Goal: Complete application form: Complete application form

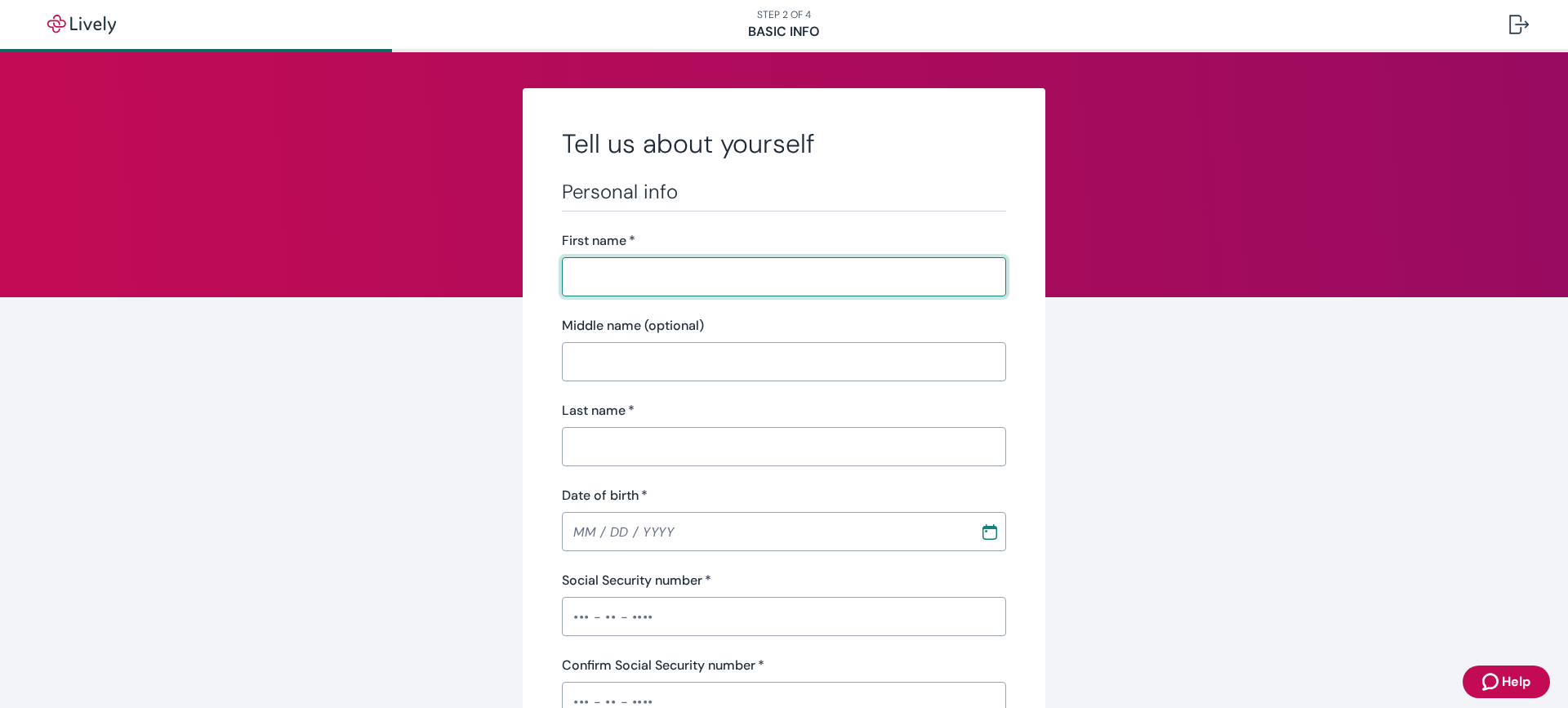
click at [625, 275] on input "First name   *" at bounding box center [777, 276] width 432 height 32
type input "[PERSON_NAME]"
type input "[PHONE_NUMBER]"
type input "[STREET_ADDRESS]"
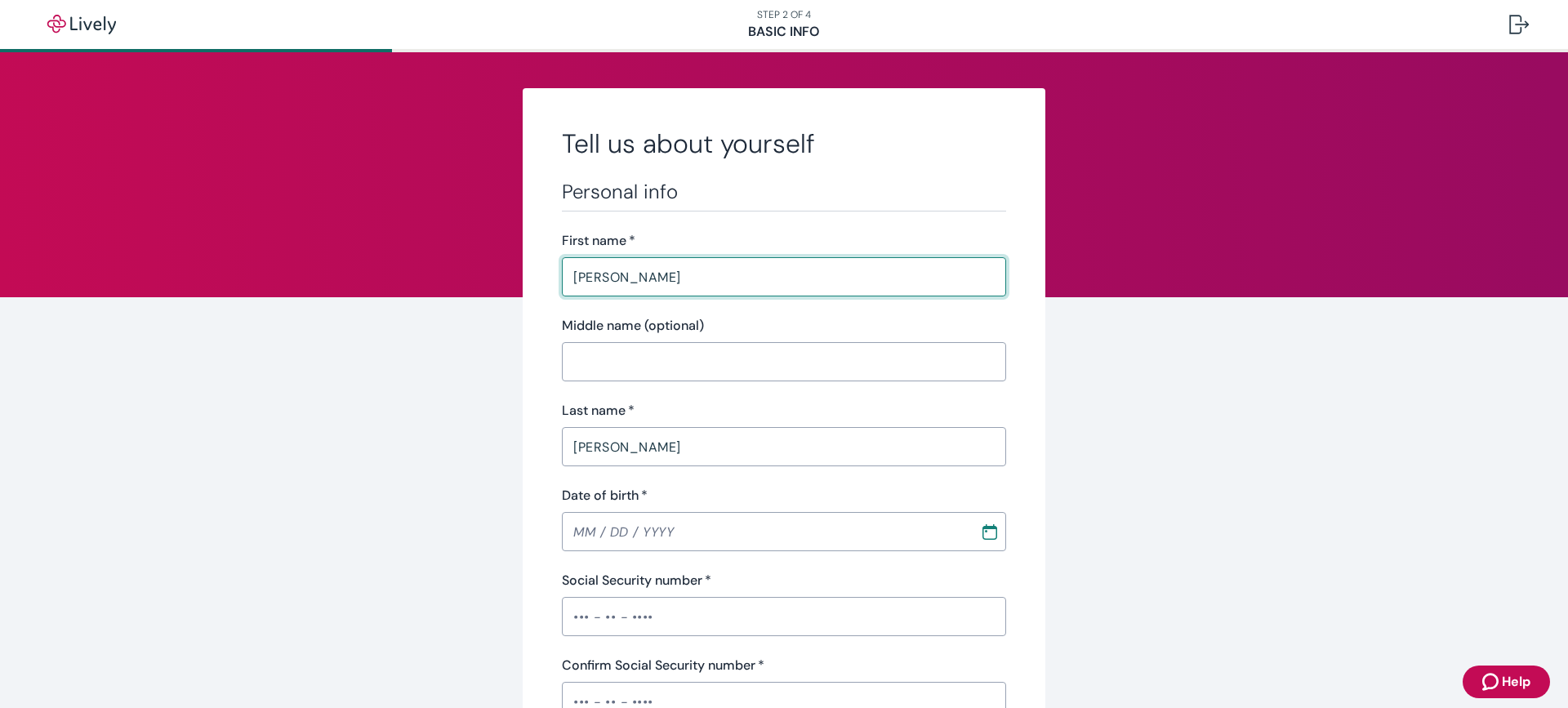
type input "[PERSON_NAME]"
type input "AZ"
type input "85353"
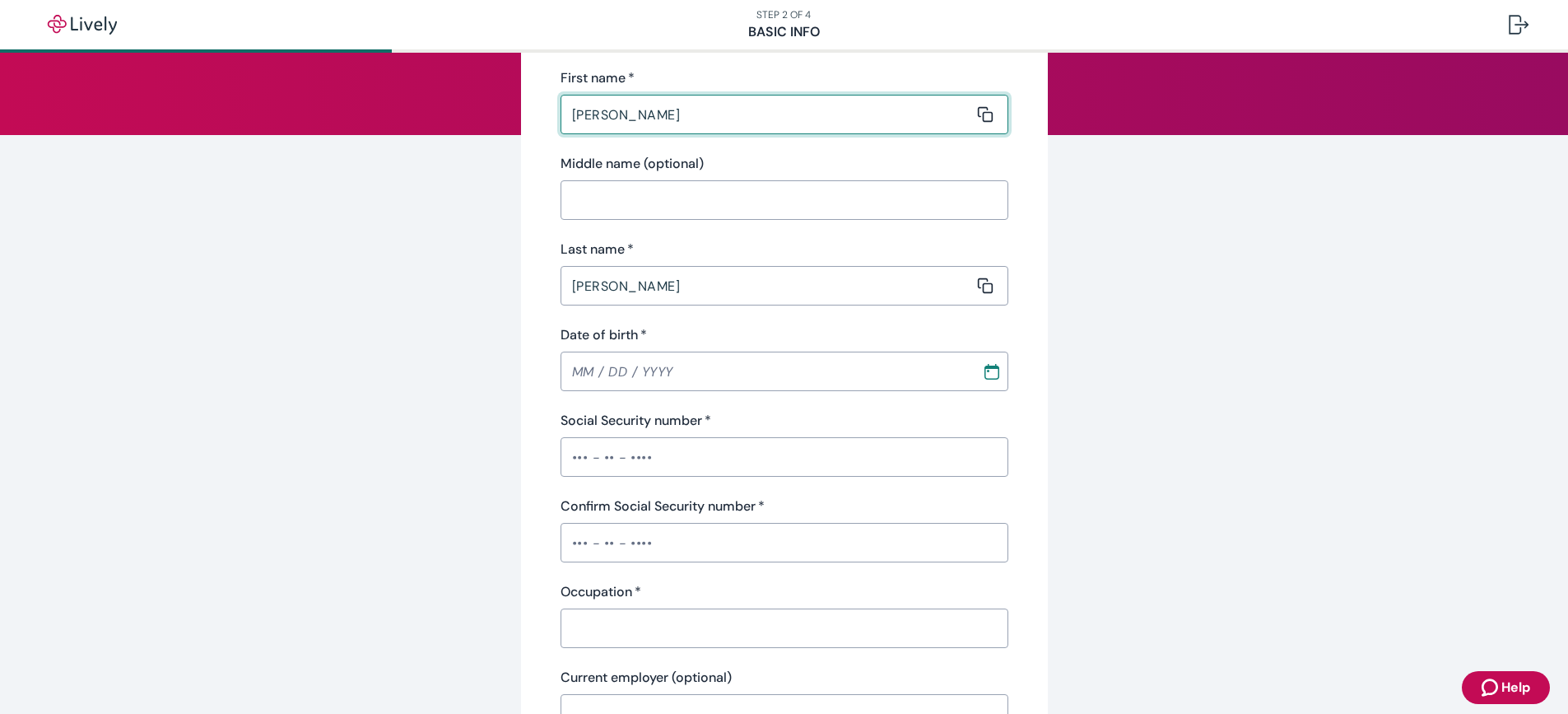
scroll to position [247, 0]
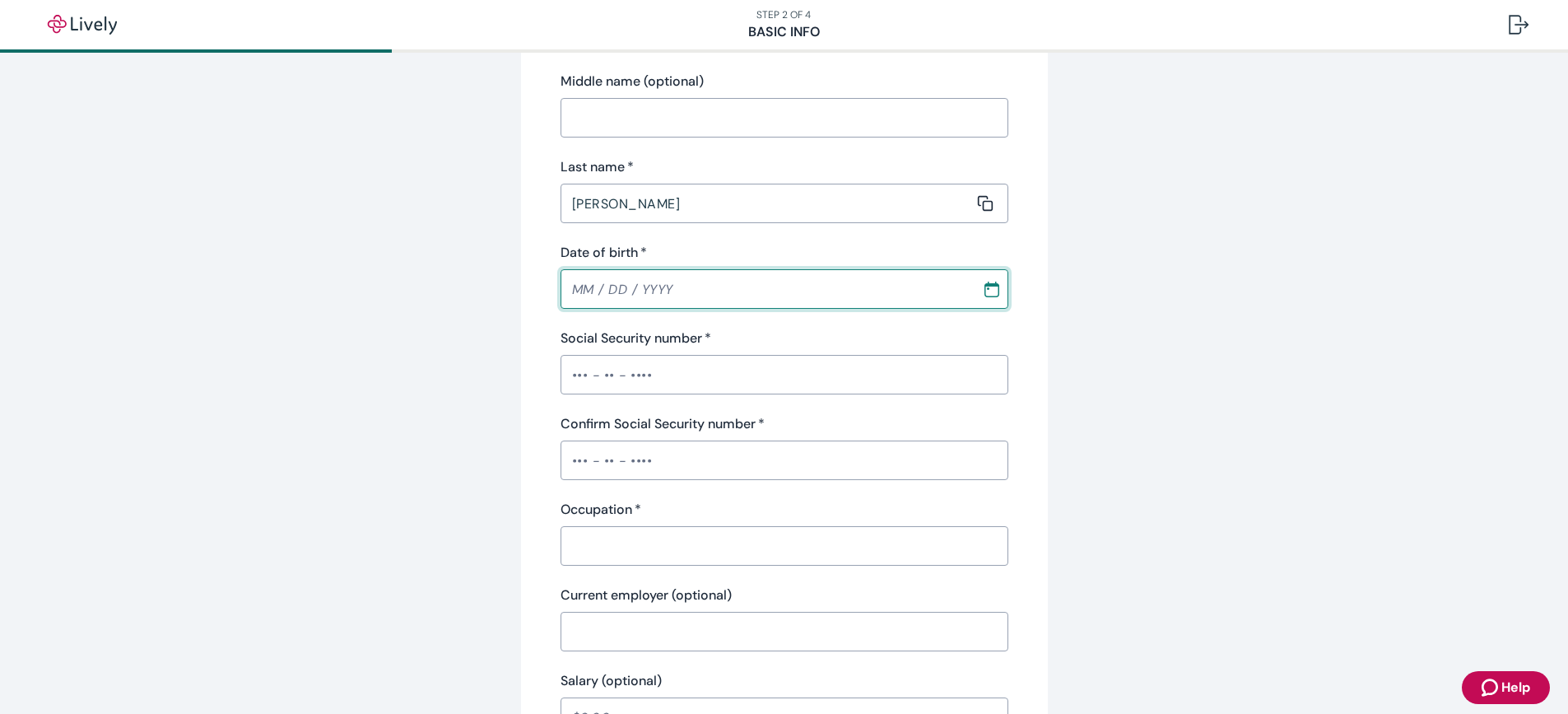
click at [602, 282] on input "Date of birth   *" at bounding box center [766, 288] width 410 height 33
type input "[DATE]"
click at [617, 376] on input "Social Security number   *" at bounding box center [784, 374] width 448 height 33
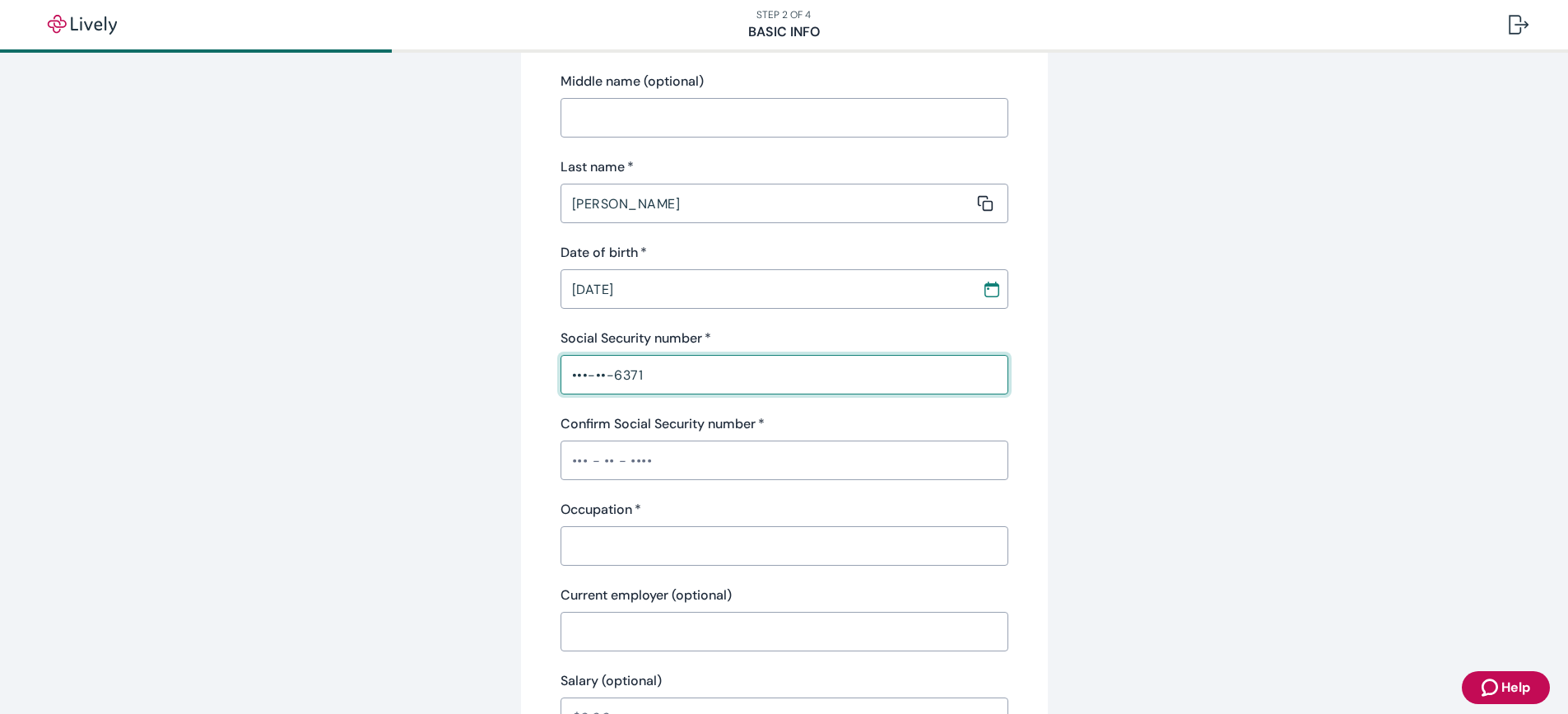
type input "•••-••-6371"
click at [645, 455] on input "Confirm Social Security number   *" at bounding box center [784, 460] width 448 height 33
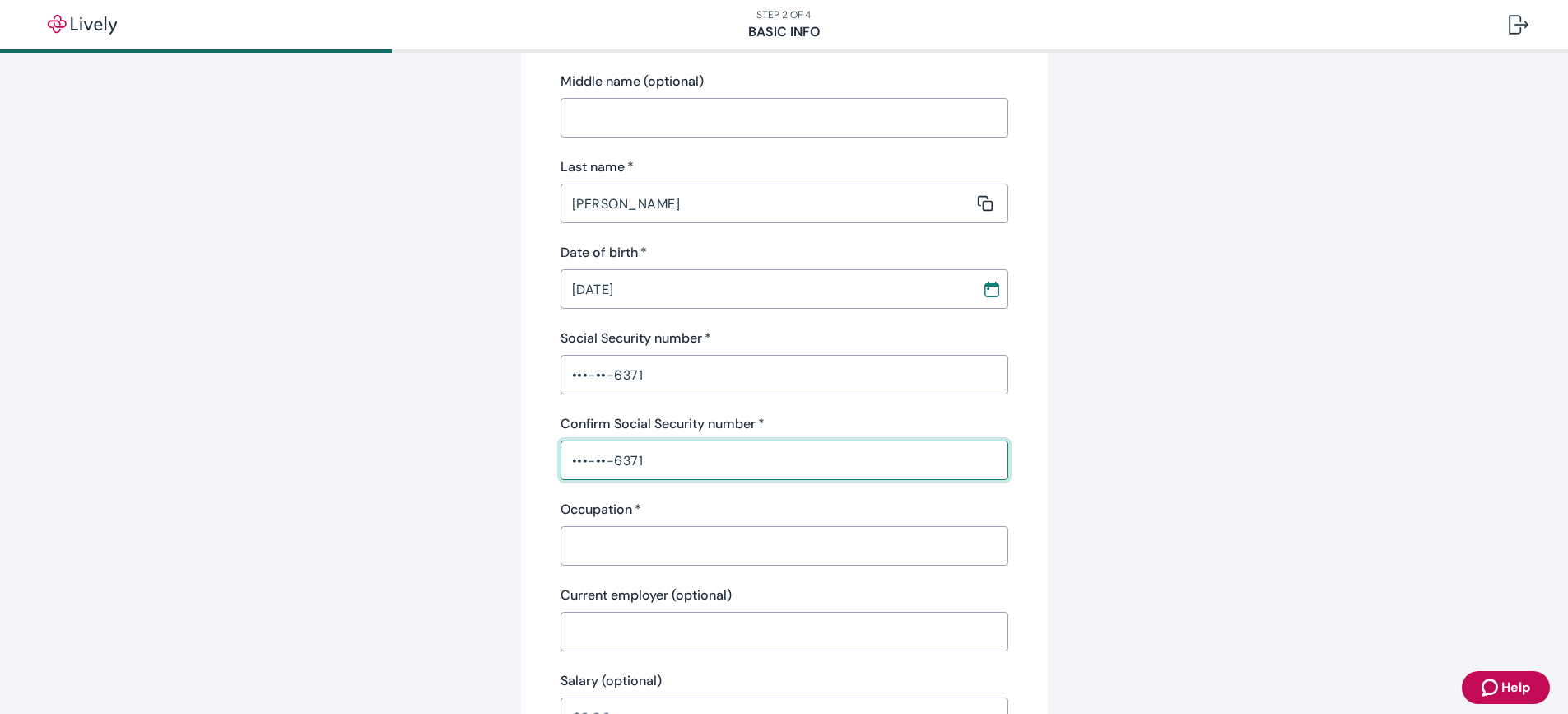
type input "•••-••-6371"
click at [657, 546] on input "Occupation   *" at bounding box center [779, 545] width 436 height 33
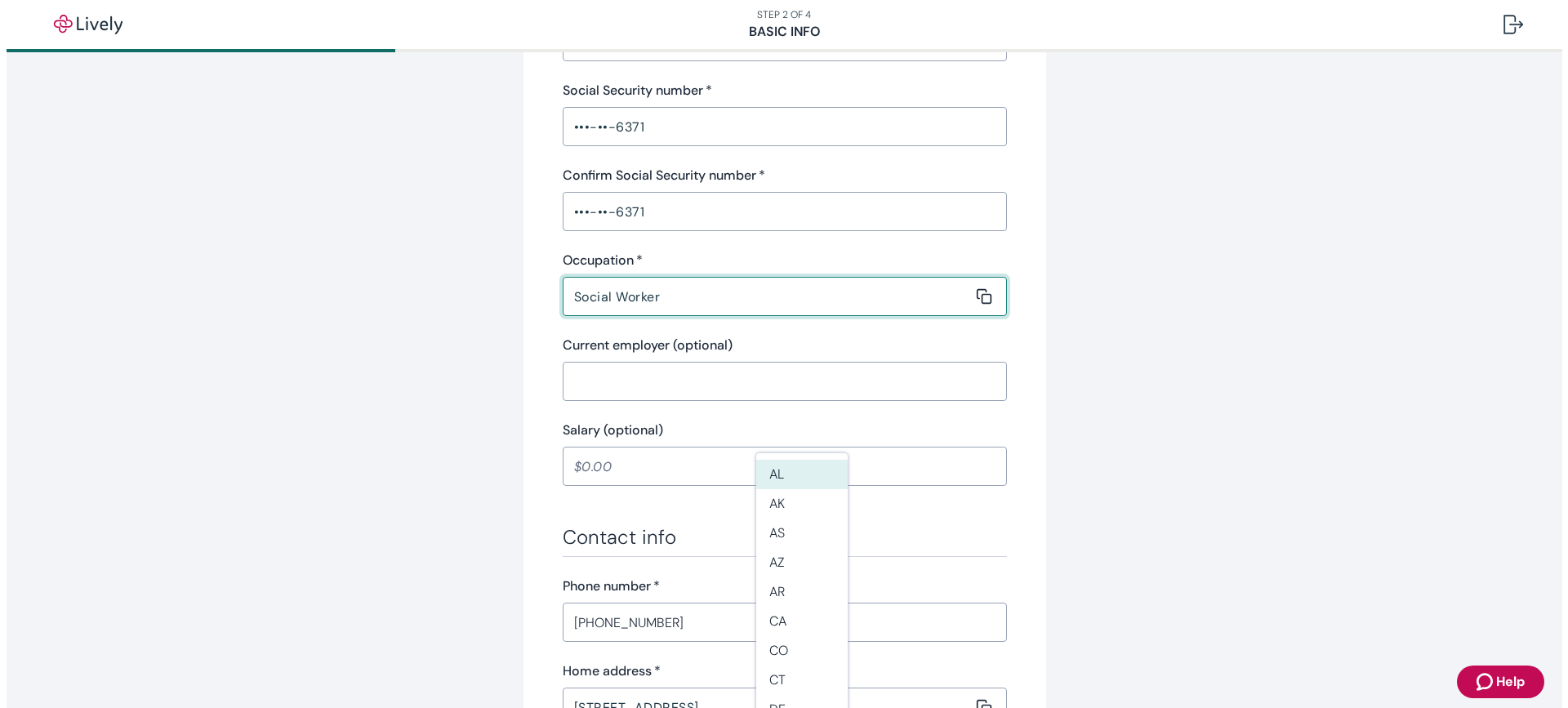
scroll to position [571, 0]
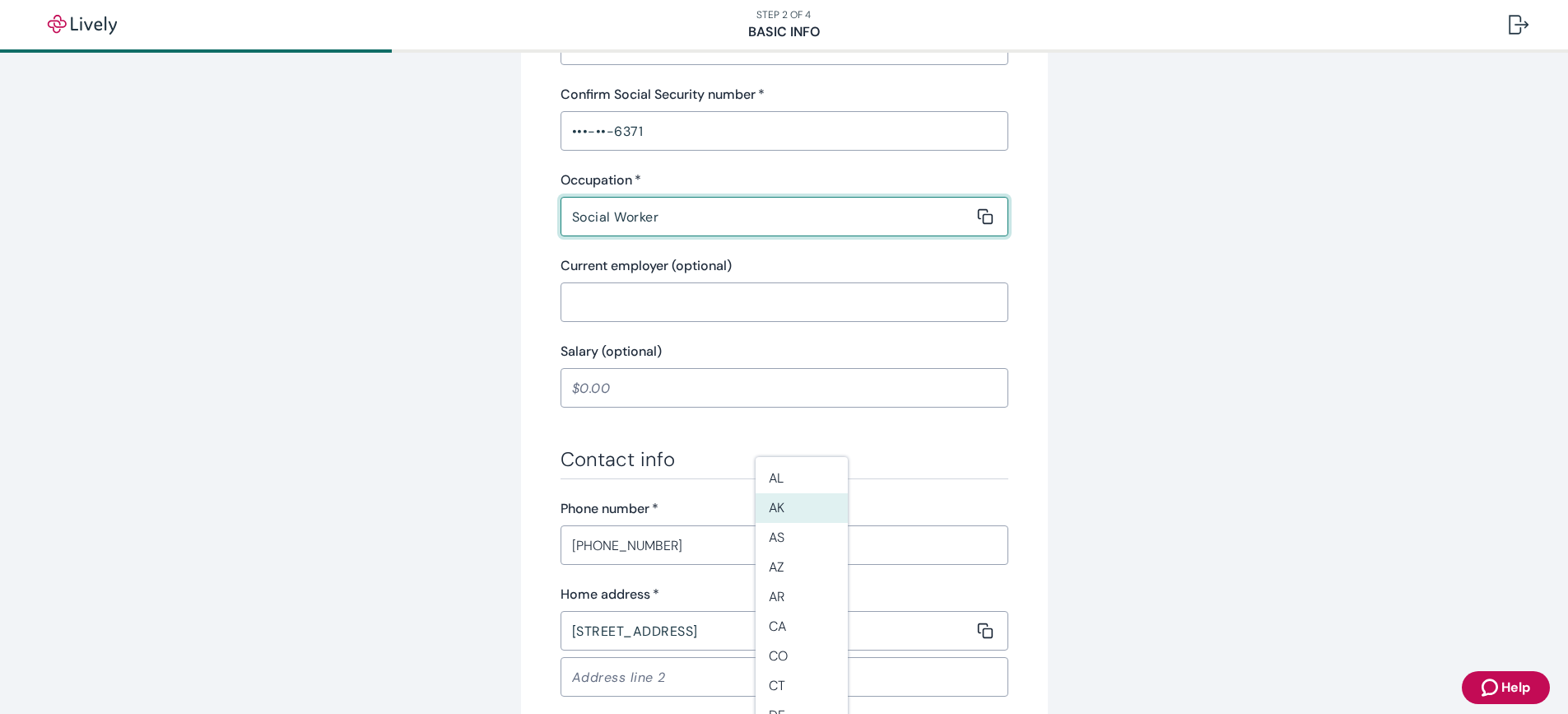
type input "Social Worker"
click at [1172, 442] on div "Tell us about yourself Personal info First name   * [PERSON_NAME] ​ Middle name…" at bounding box center [784, 280] width 790 height 1536
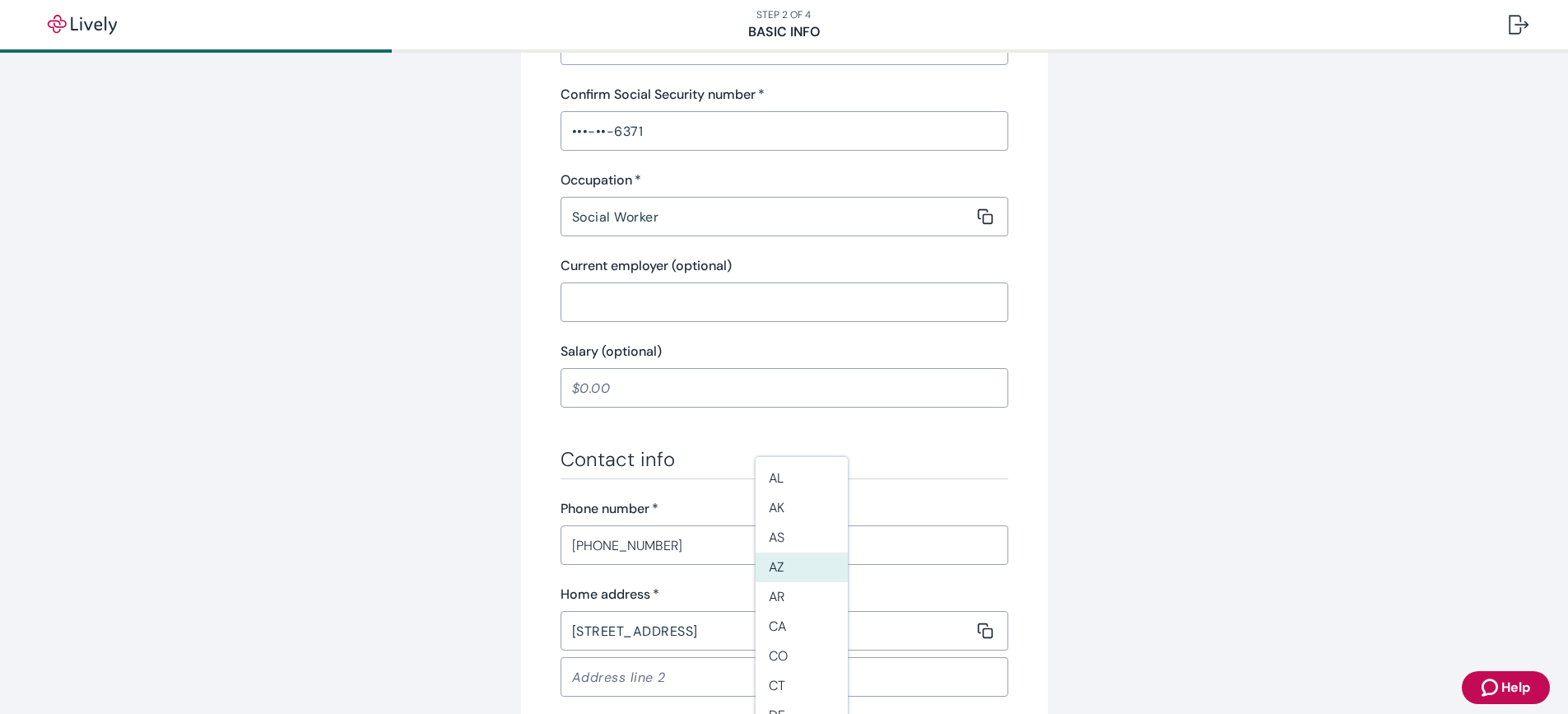
click at [793, 568] on li "AZ" at bounding box center [801, 567] width 92 height 30
type input "AZ"
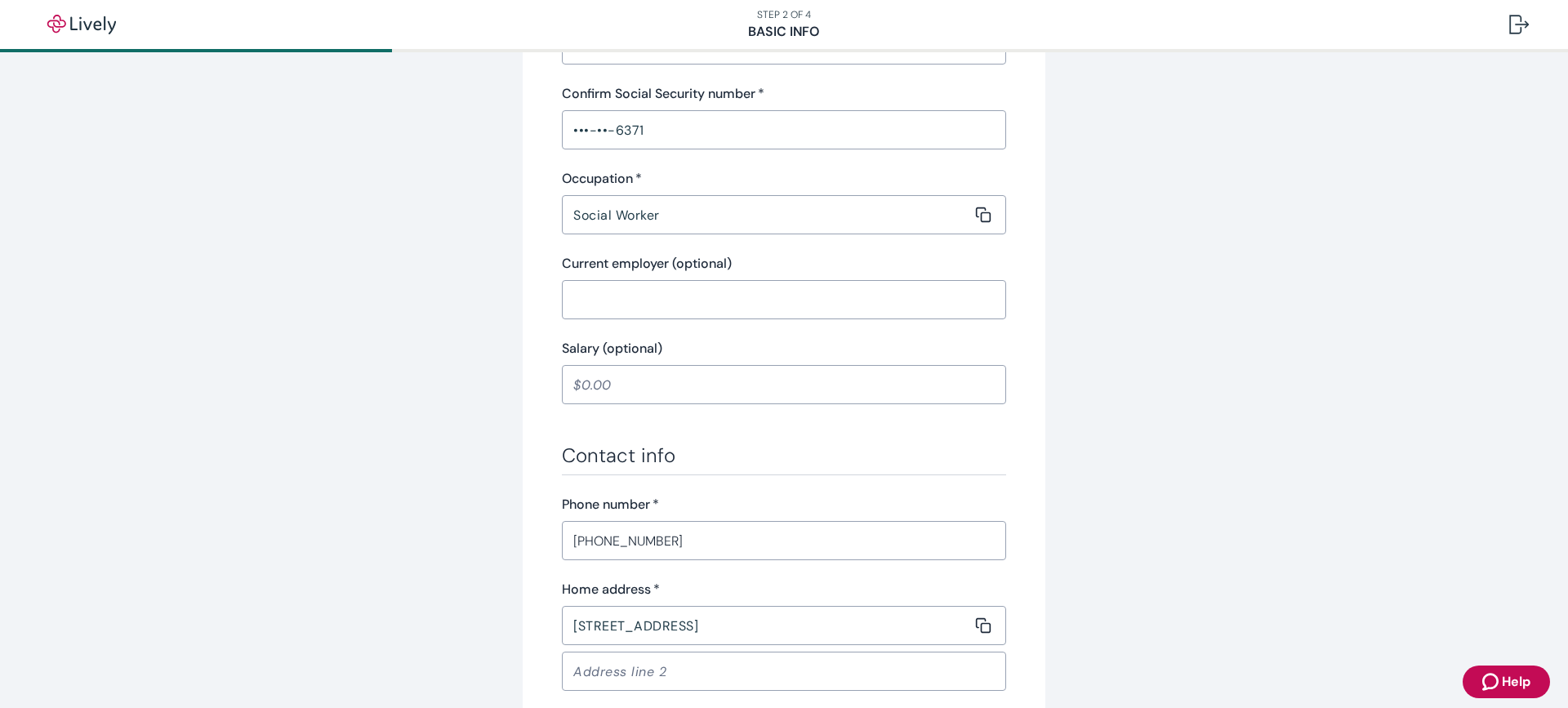
scroll to position [898, 0]
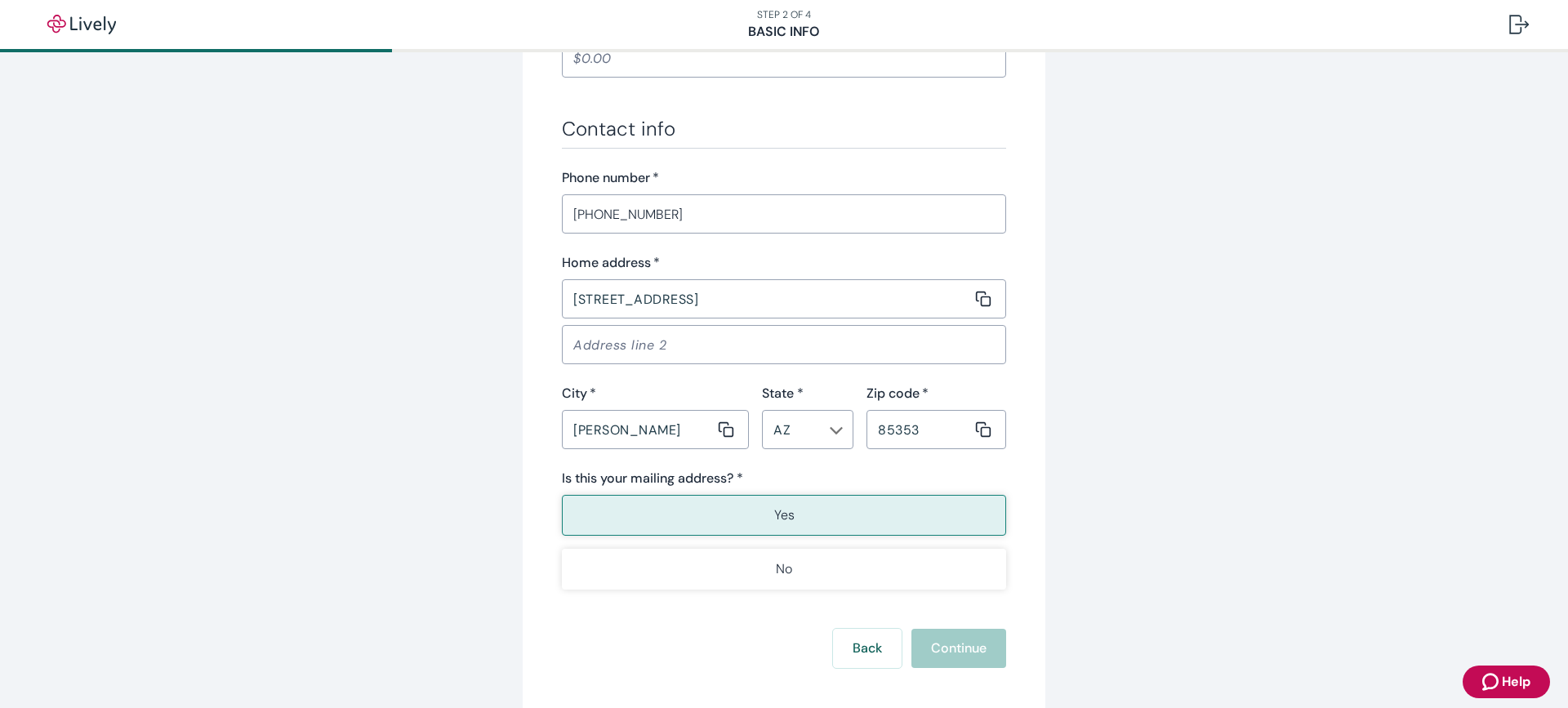
click at [836, 518] on button "Yes" at bounding box center [783, 514] width 444 height 40
click at [742, 516] on button "Yes" at bounding box center [783, 514] width 444 height 40
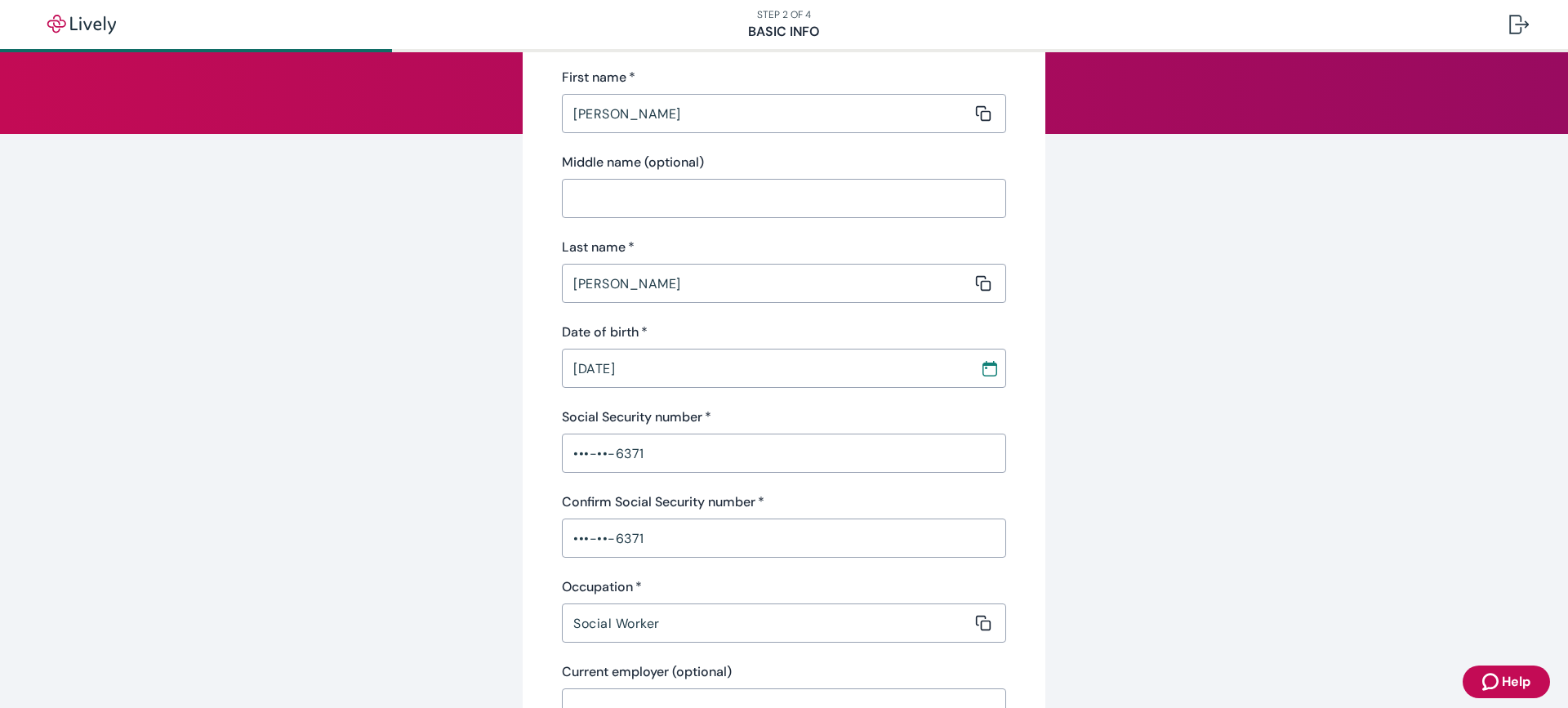
scroll to position [327, 0]
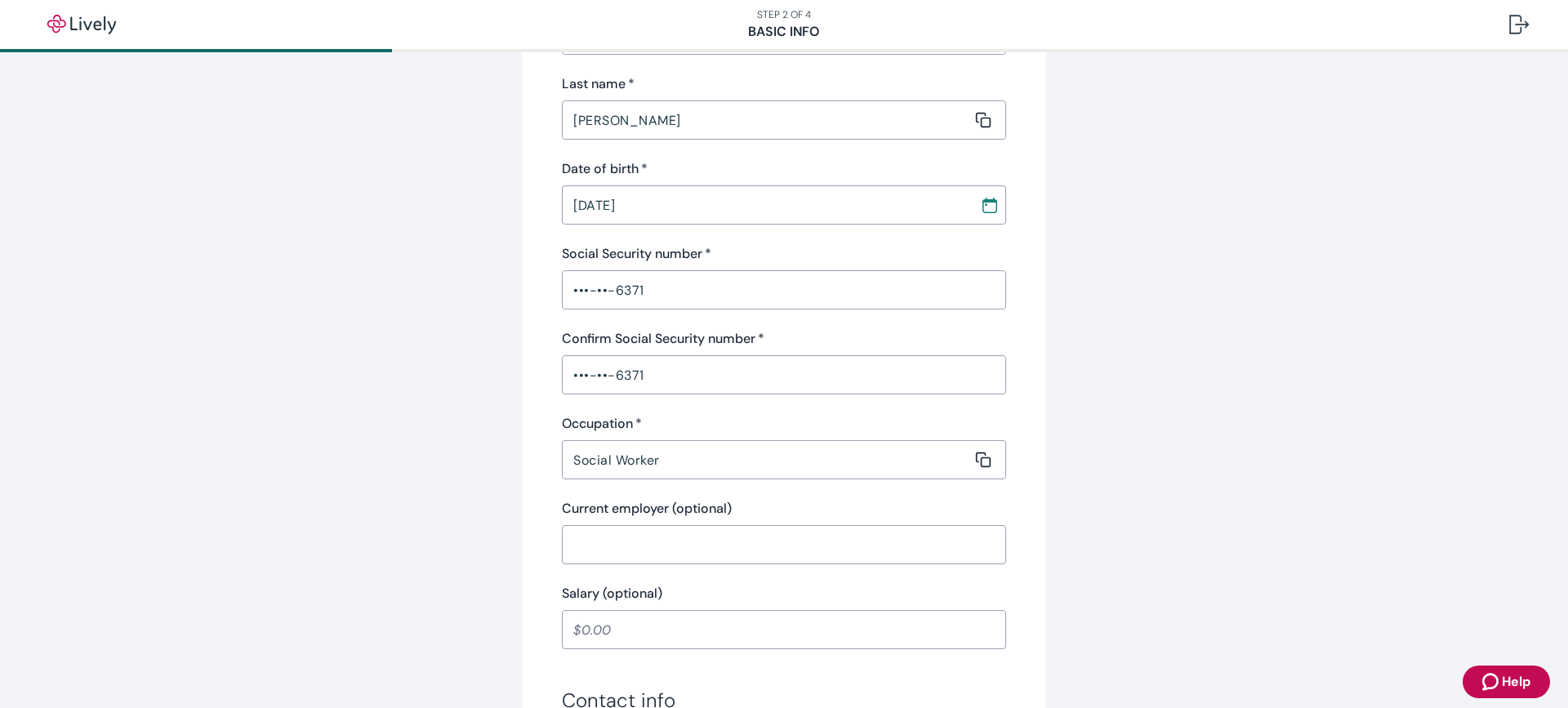
click at [729, 203] on input "[DATE]" at bounding box center [764, 204] width 407 height 32
click at [782, 114] on input "[PERSON_NAME]" at bounding box center [766, 119] width 410 height 32
click at [765, 126] on input "[PERSON_NAME]" at bounding box center [766, 119] width 410 height 32
type input "[PERSON_NAME]"
click at [1244, 327] on div "Tell us about yourself Personal info First name   * [PERSON_NAME] ​ Middle name…" at bounding box center [784, 544] width 1568 height 1638
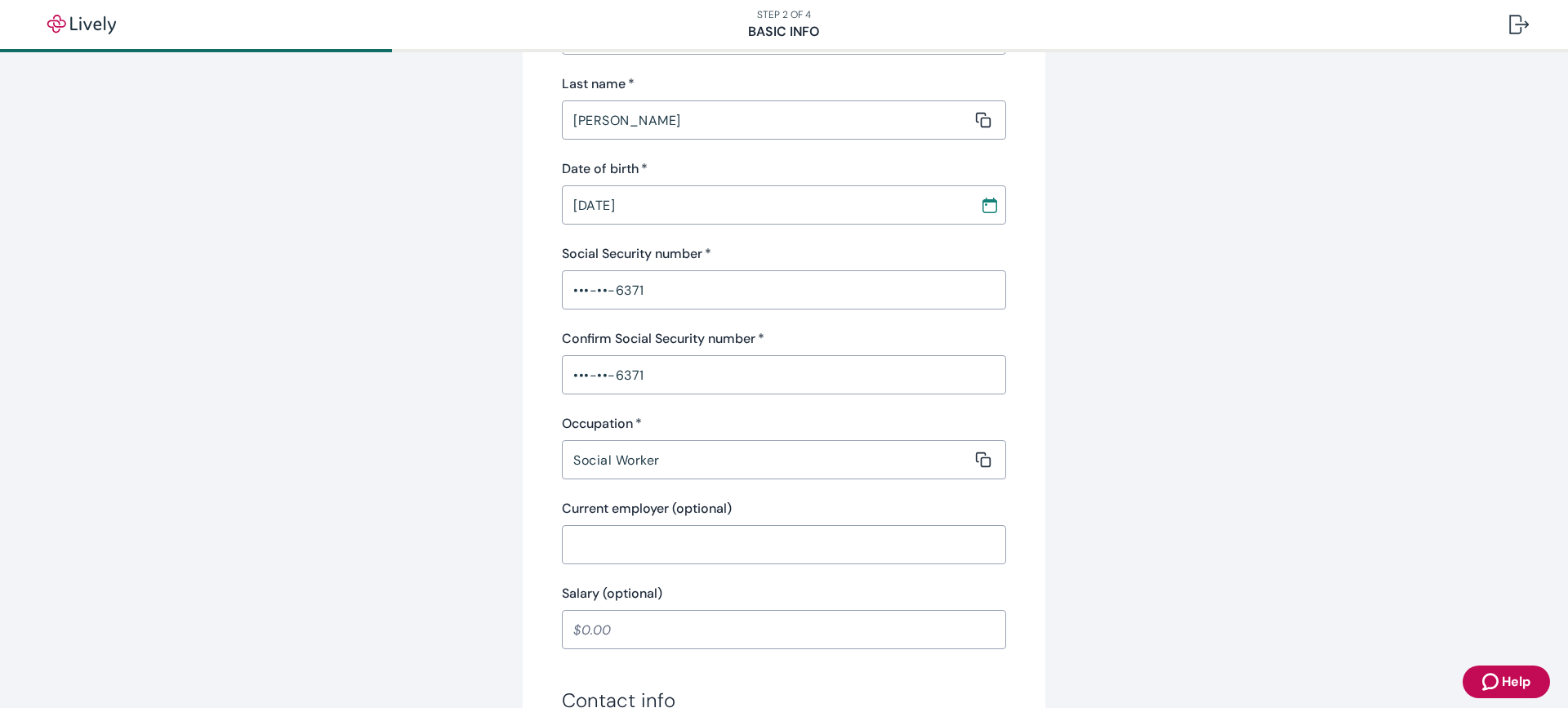
scroll to position [0, 0]
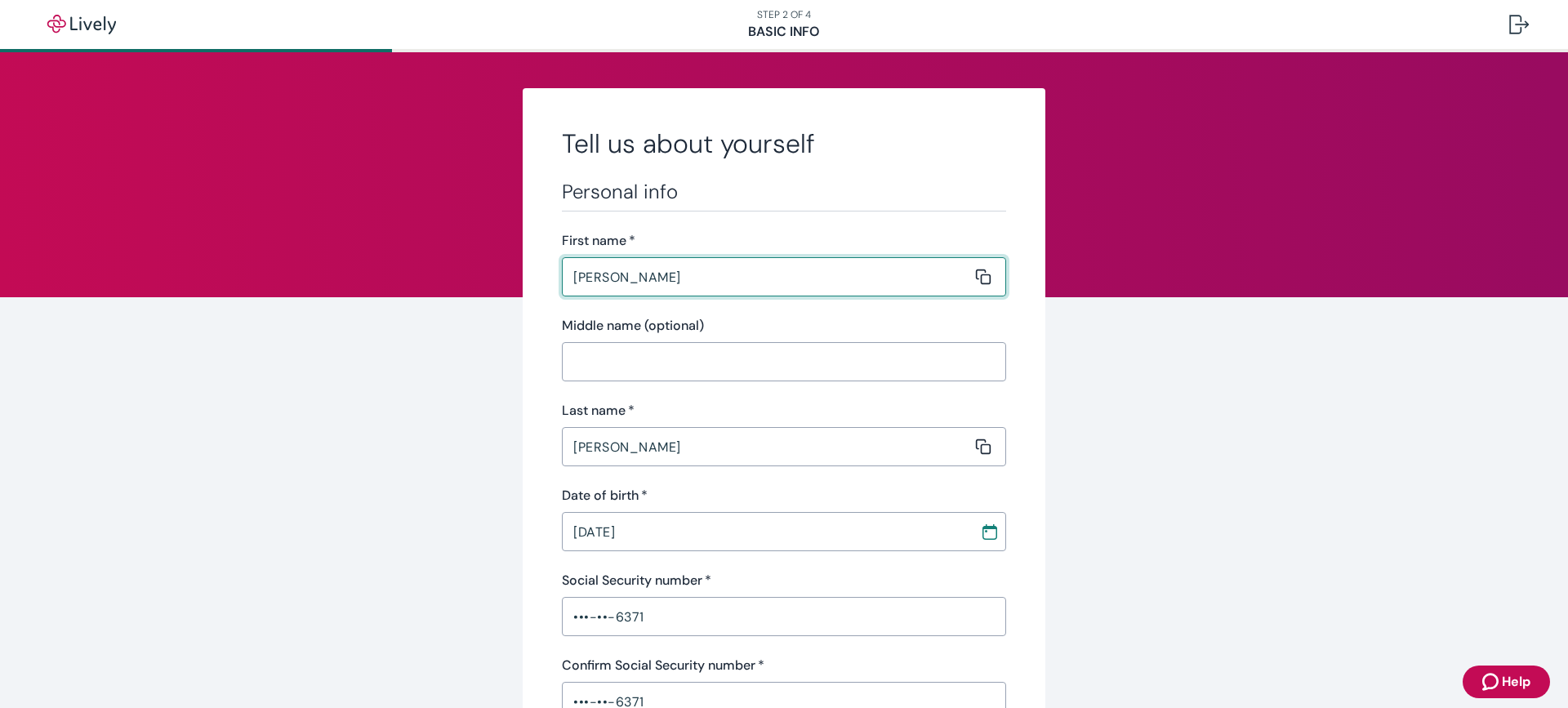
click at [686, 277] on input "[PERSON_NAME]" at bounding box center [766, 276] width 410 height 32
type input "[PERSON_NAME]"
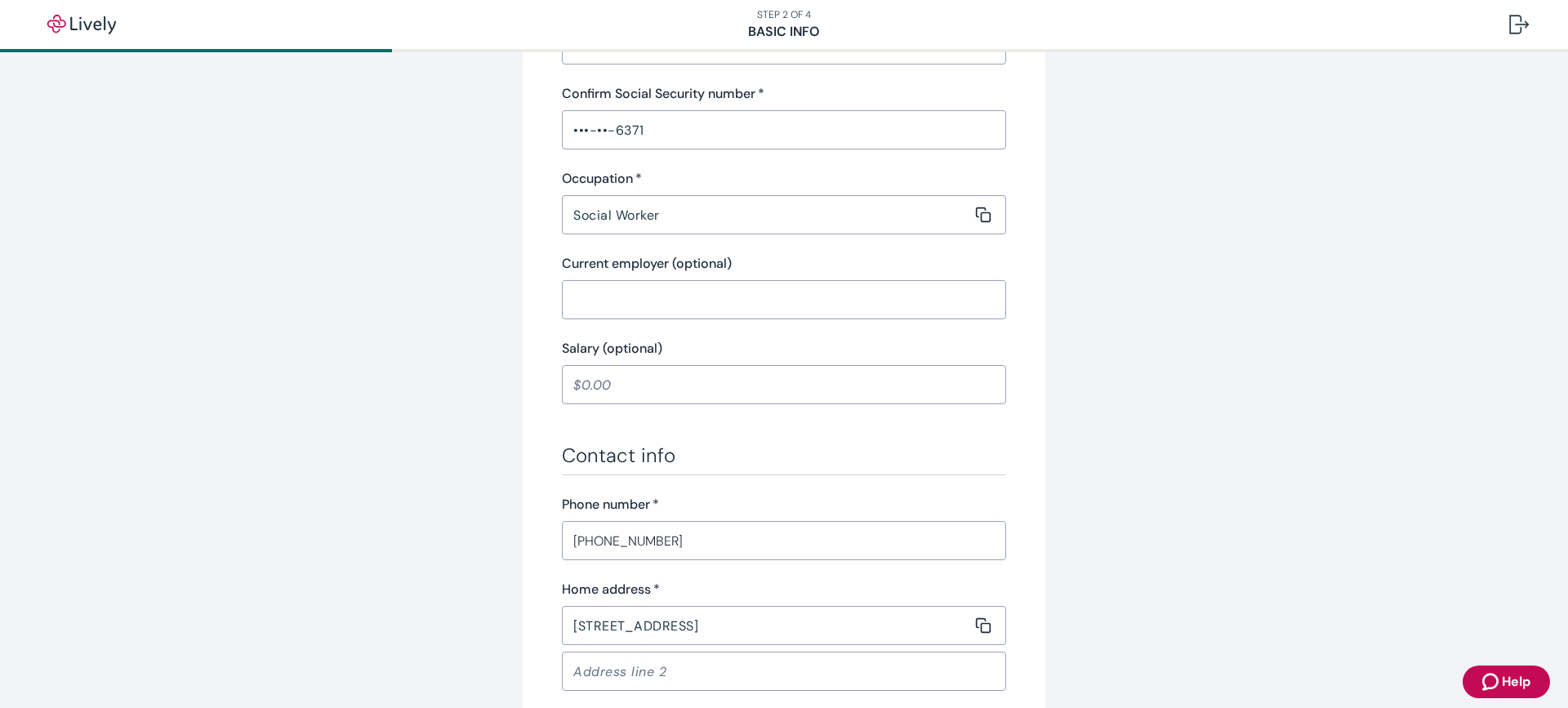
scroll to position [816, 0]
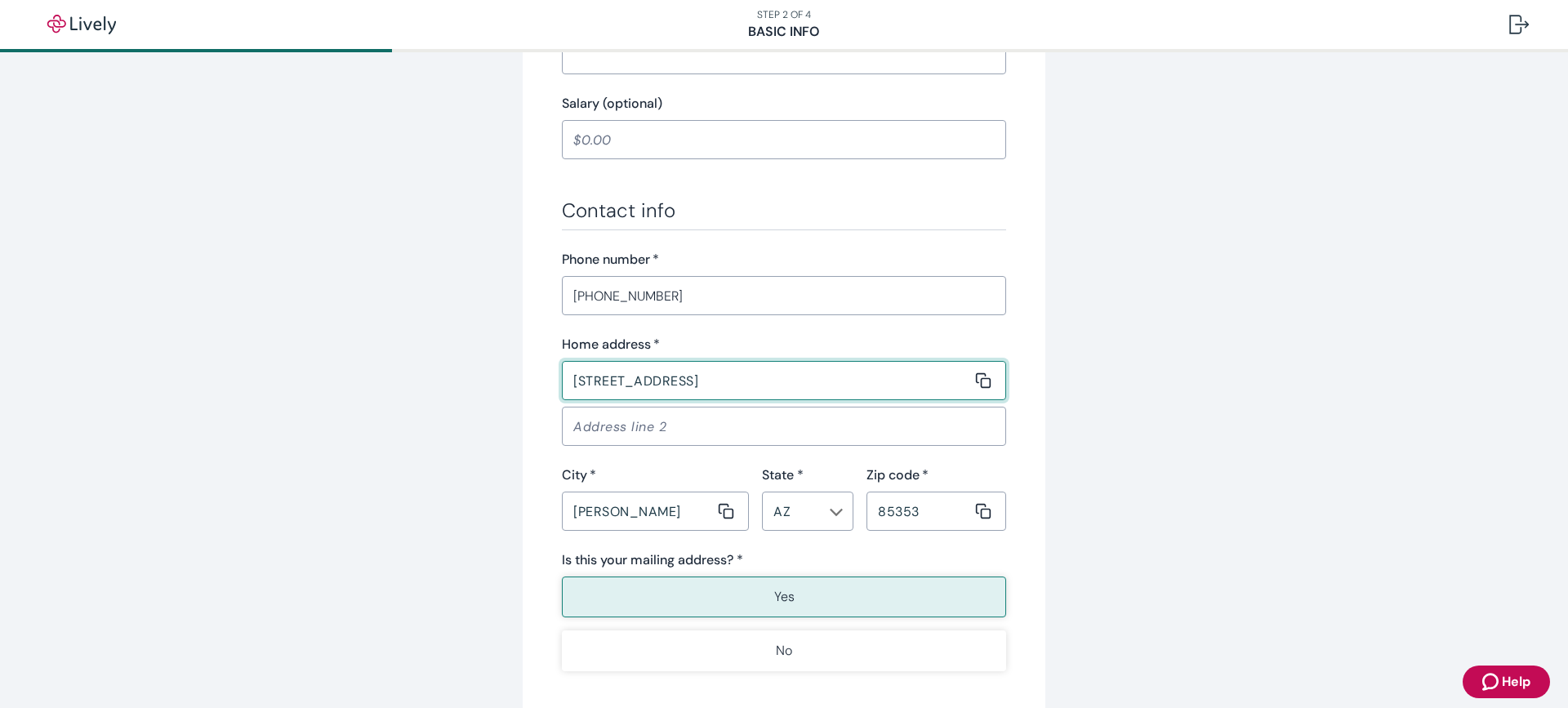
click at [781, 382] on input "[STREET_ADDRESS]" at bounding box center [766, 380] width 410 height 32
type input "[STREET_ADDRESS]"
click at [664, 297] on input "[PHONE_NUMBER]" at bounding box center [783, 295] width 444 height 32
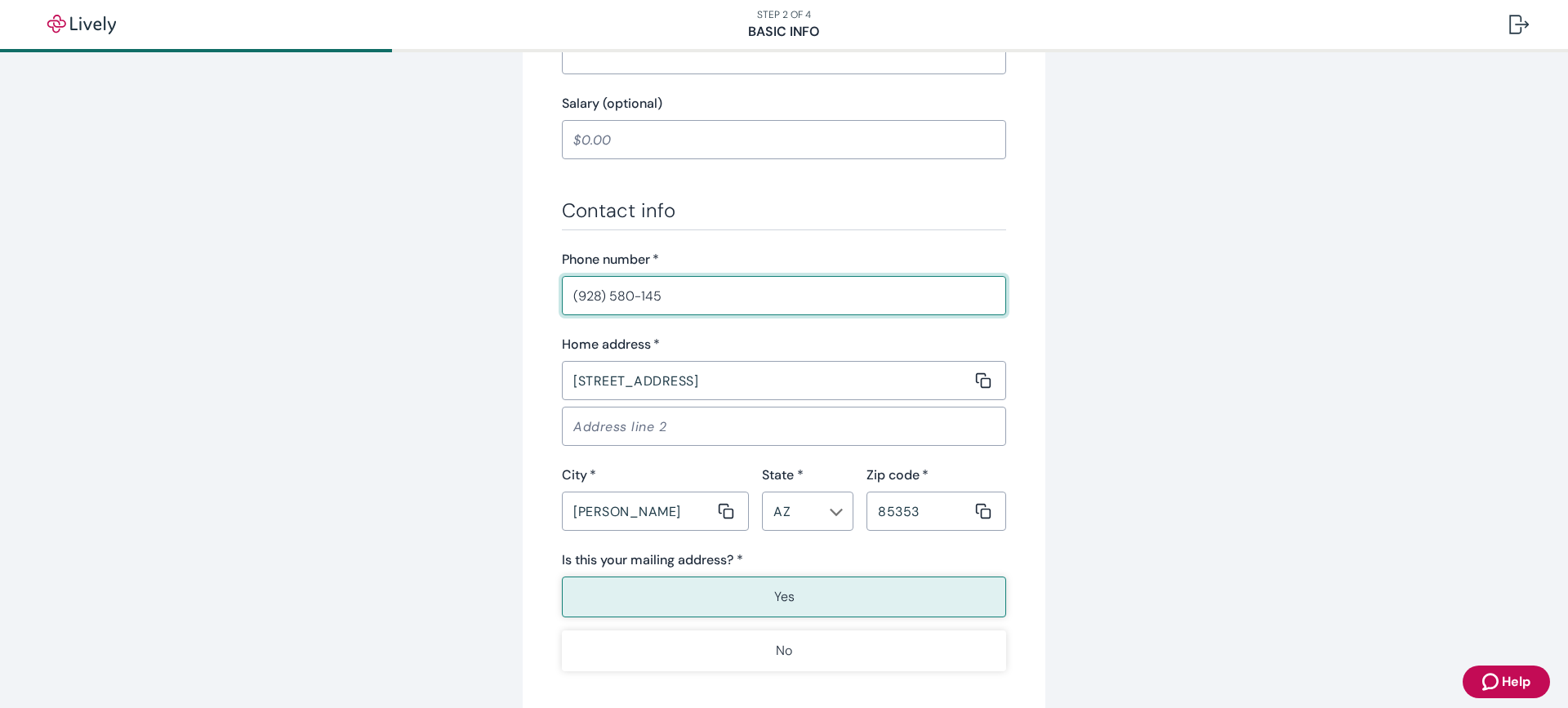
type input "[PHONE_NUMBER]"
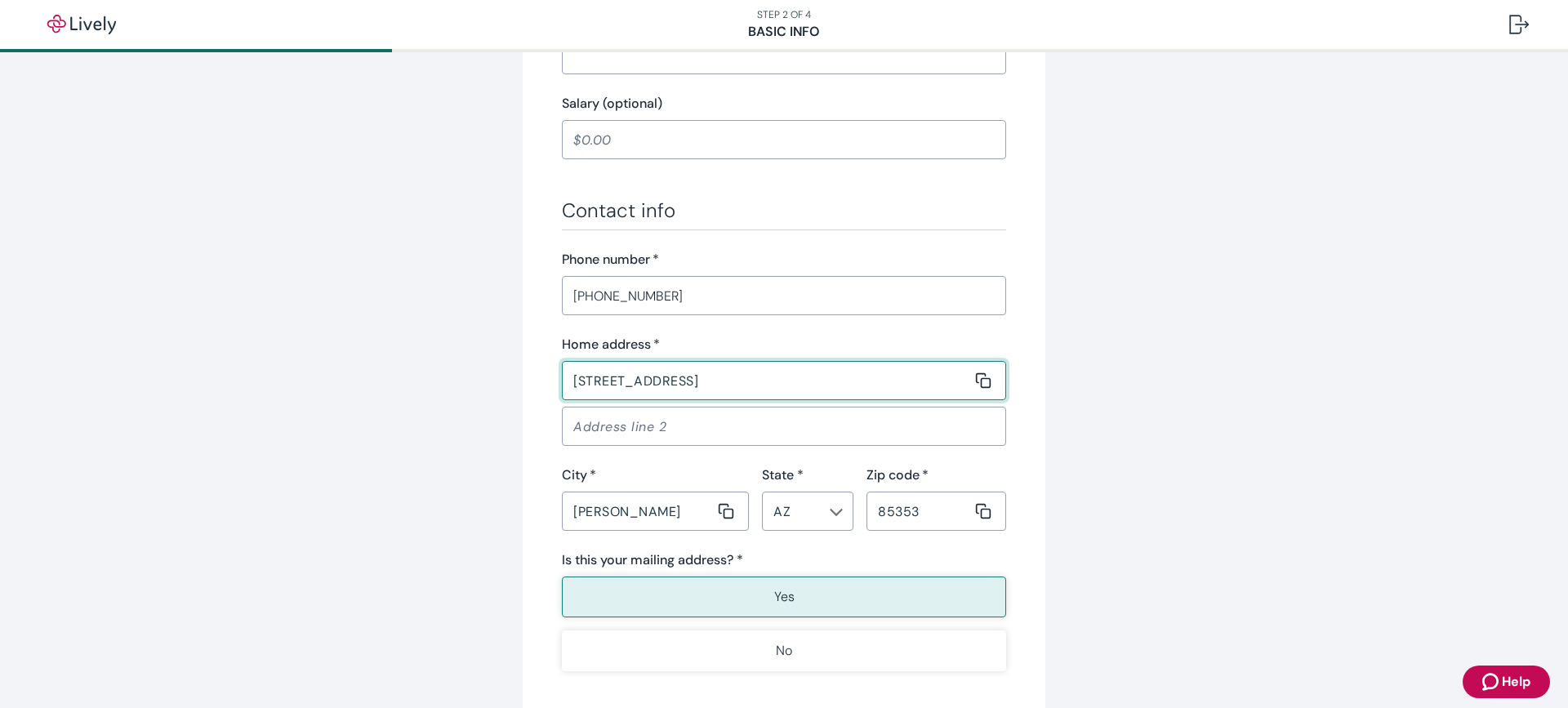
type input "0"
type input "[STREET_ADDRESS]"
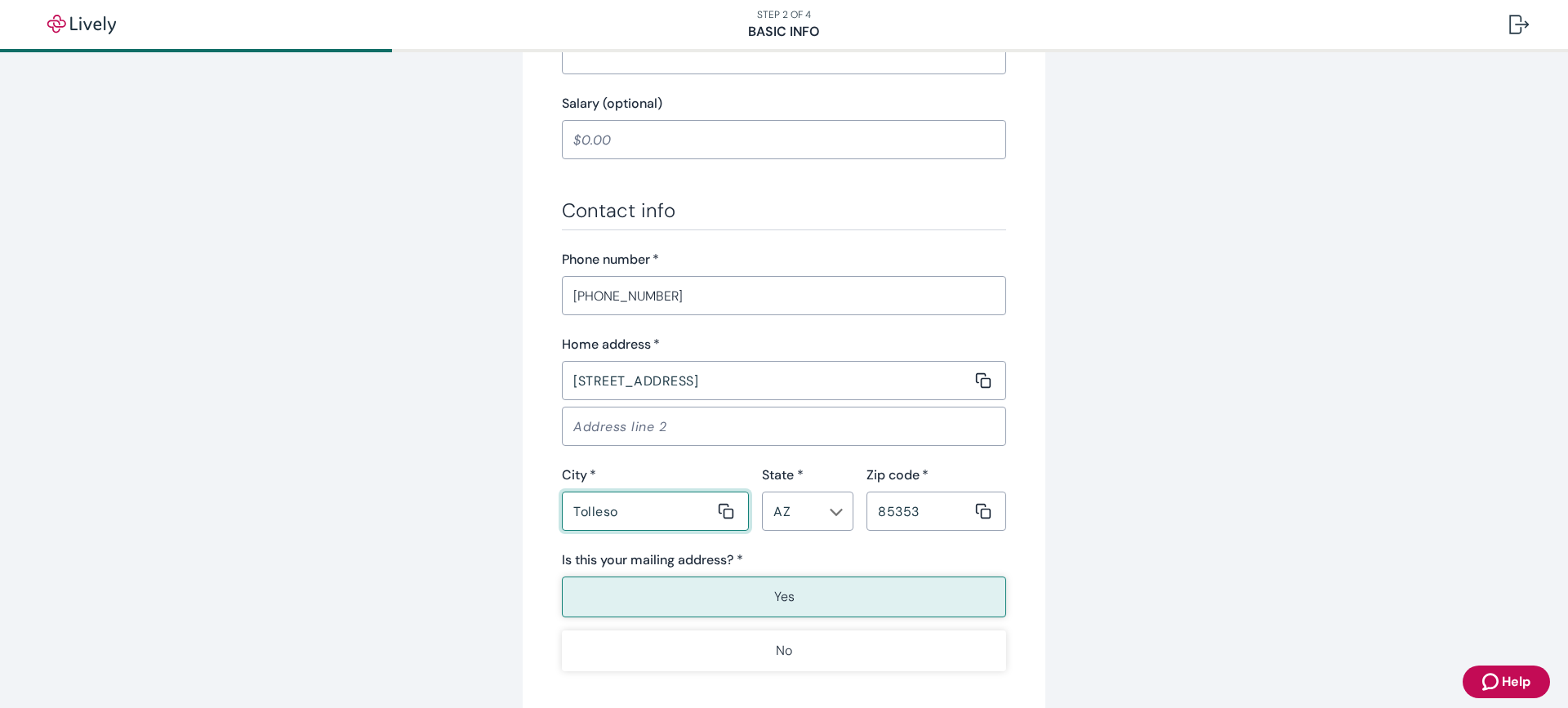
type input "[PERSON_NAME]"
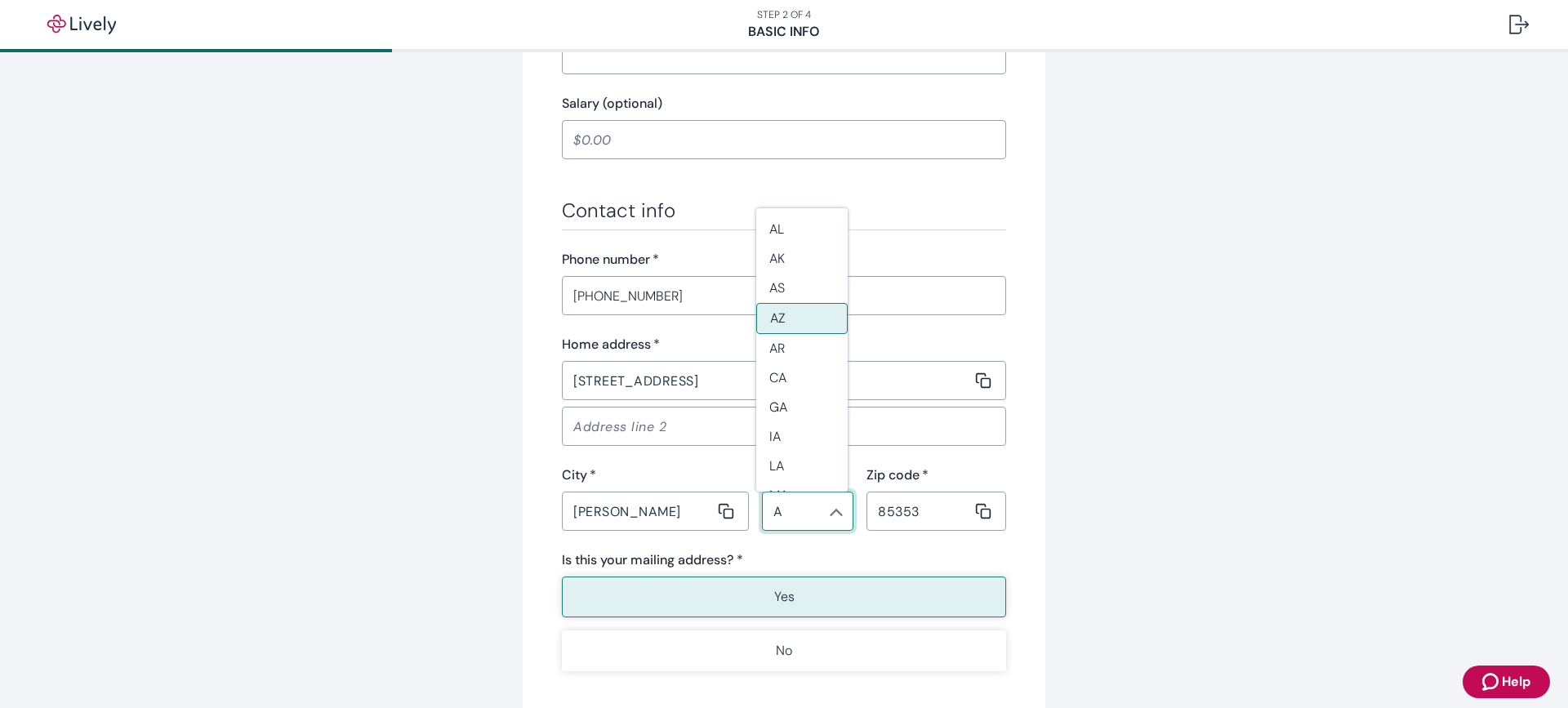
type input "AZ"
type input "85353"
click at [699, 589] on button "Yes" at bounding box center [783, 596] width 444 height 40
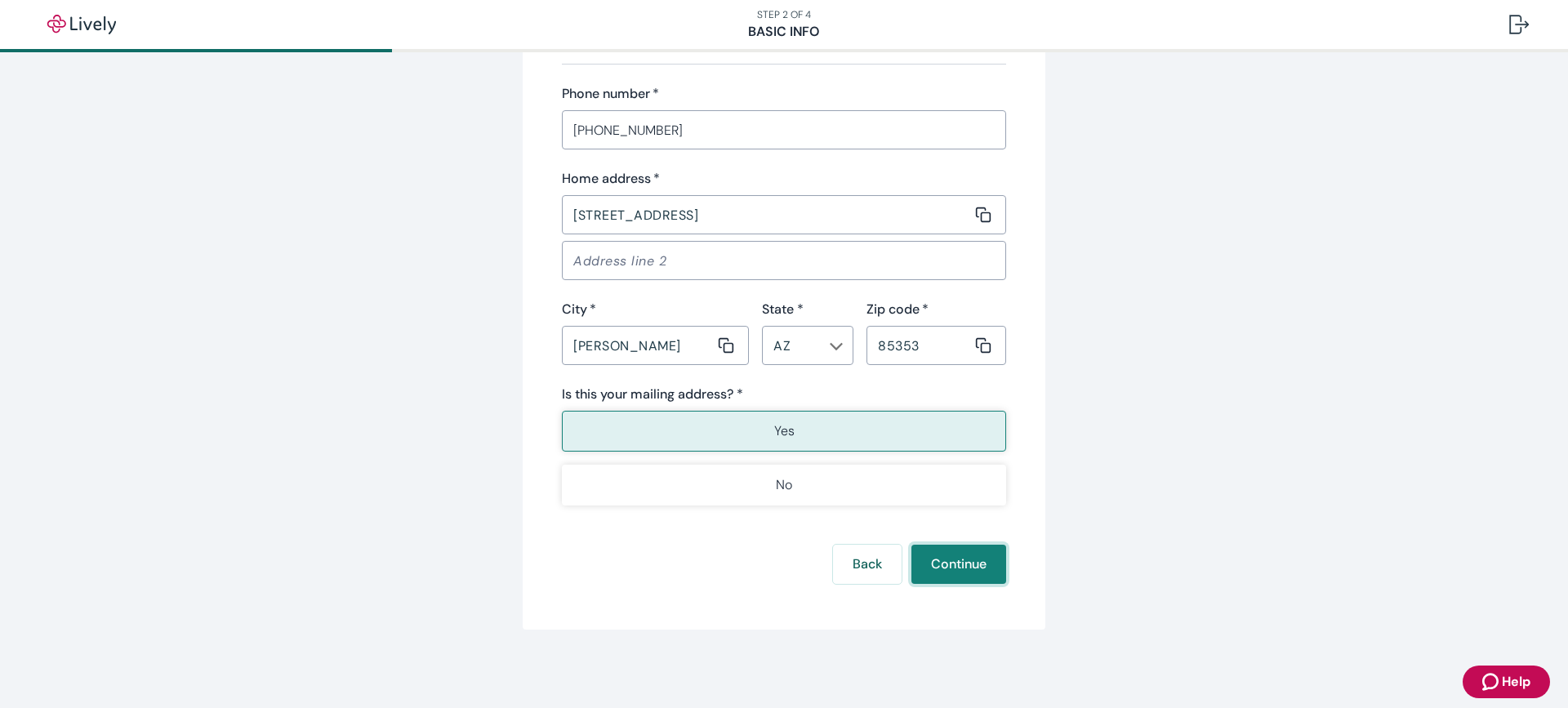
click at [969, 567] on button "Continue" at bounding box center [958, 564] width 95 height 39
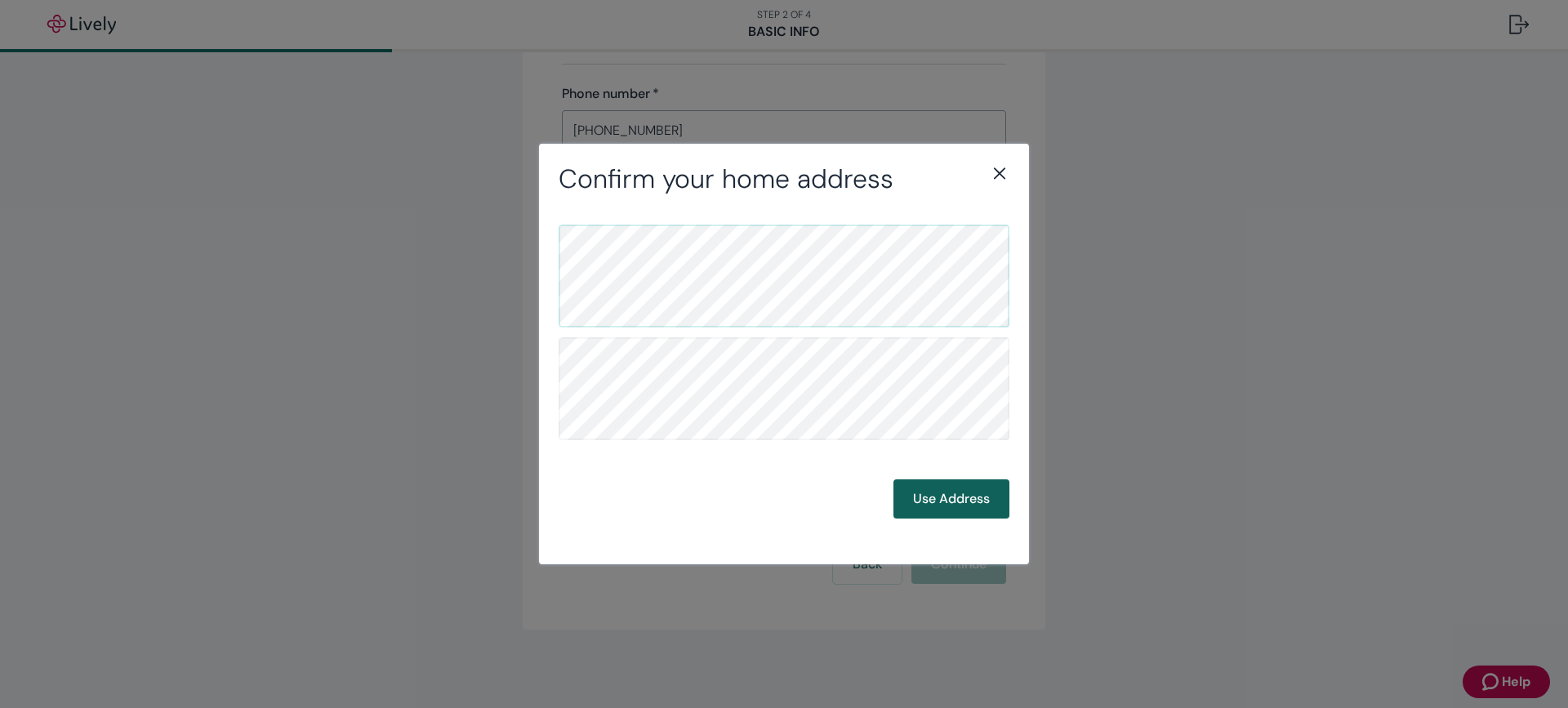
click at [965, 494] on button "Use Address" at bounding box center [951, 499] width 116 height 39
click at [924, 505] on button "Use Address" at bounding box center [951, 499] width 116 height 39
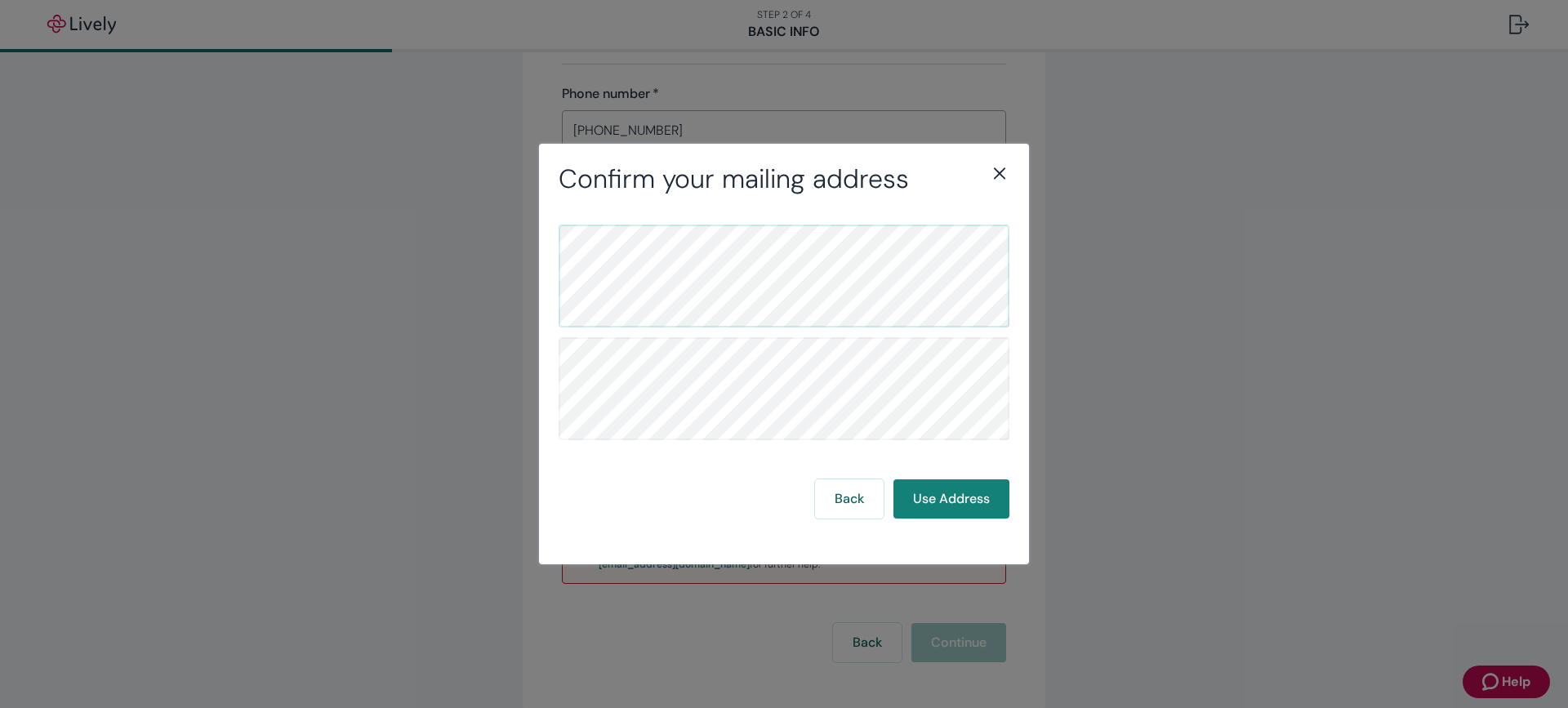
click at [1000, 174] on icon "close" at bounding box center [1000, 173] width 20 height 20
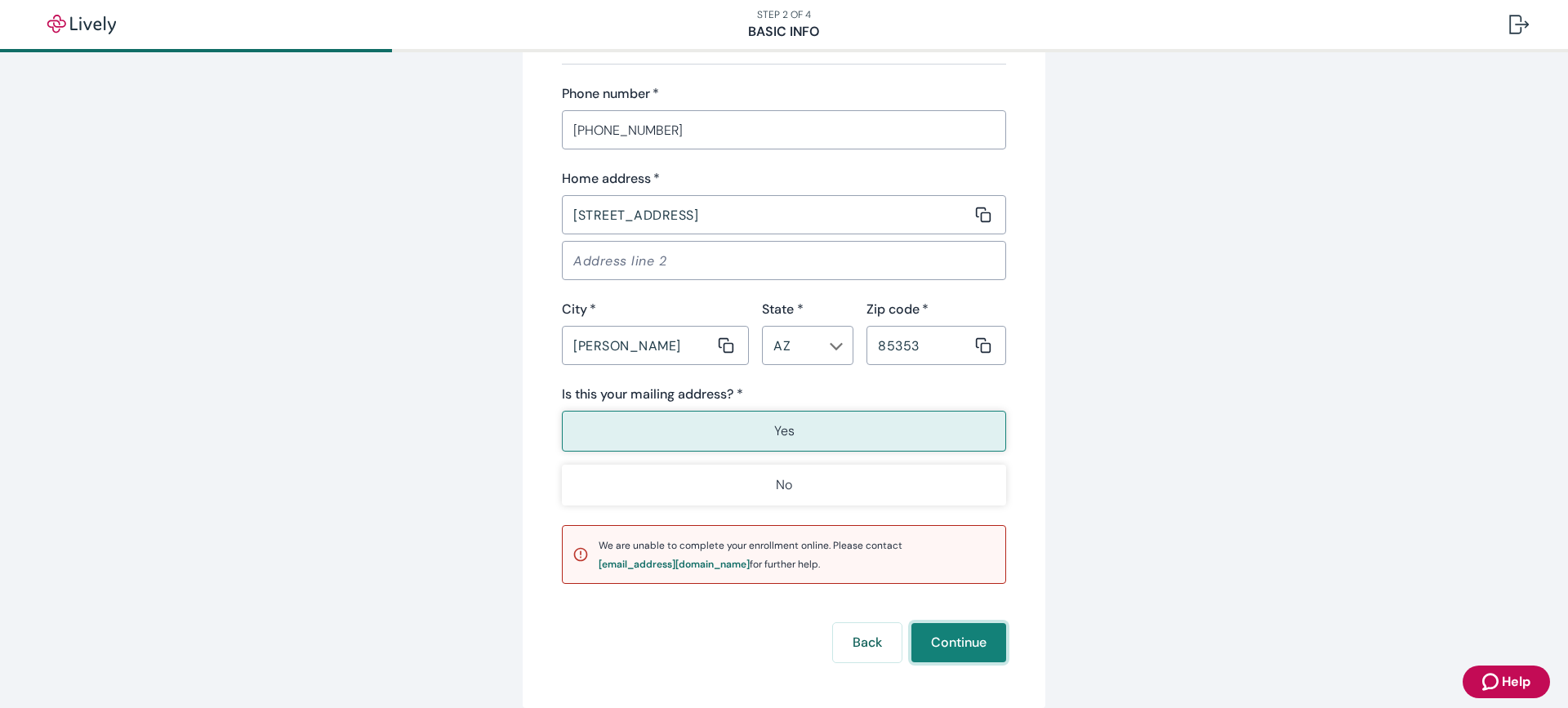
click at [947, 645] on button "Continue" at bounding box center [958, 643] width 95 height 39
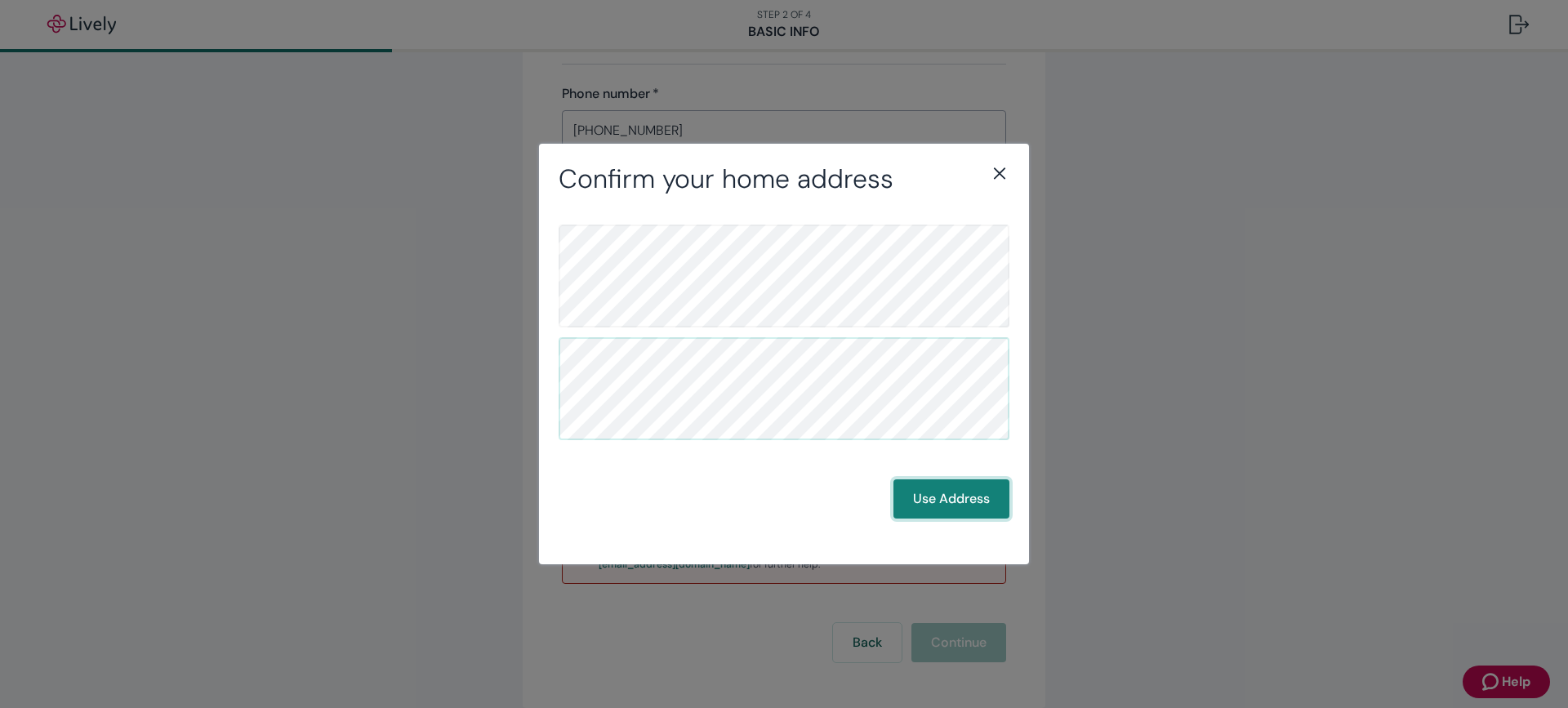
click at [958, 498] on button "Use Address" at bounding box center [951, 499] width 116 height 39
click at [957, 498] on button "Use Address" at bounding box center [951, 499] width 116 height 39
click at [959, 492] on button "Use Address" at bounding box center [951, 499] width 116 height 39
click at [957, 498] on button "Use Address" at bounding box center [951, 499] width 116 height 39
click at [1011, 165] on div "Confirm your mailing address" at bounding box center [783, 179] width 490 height 32
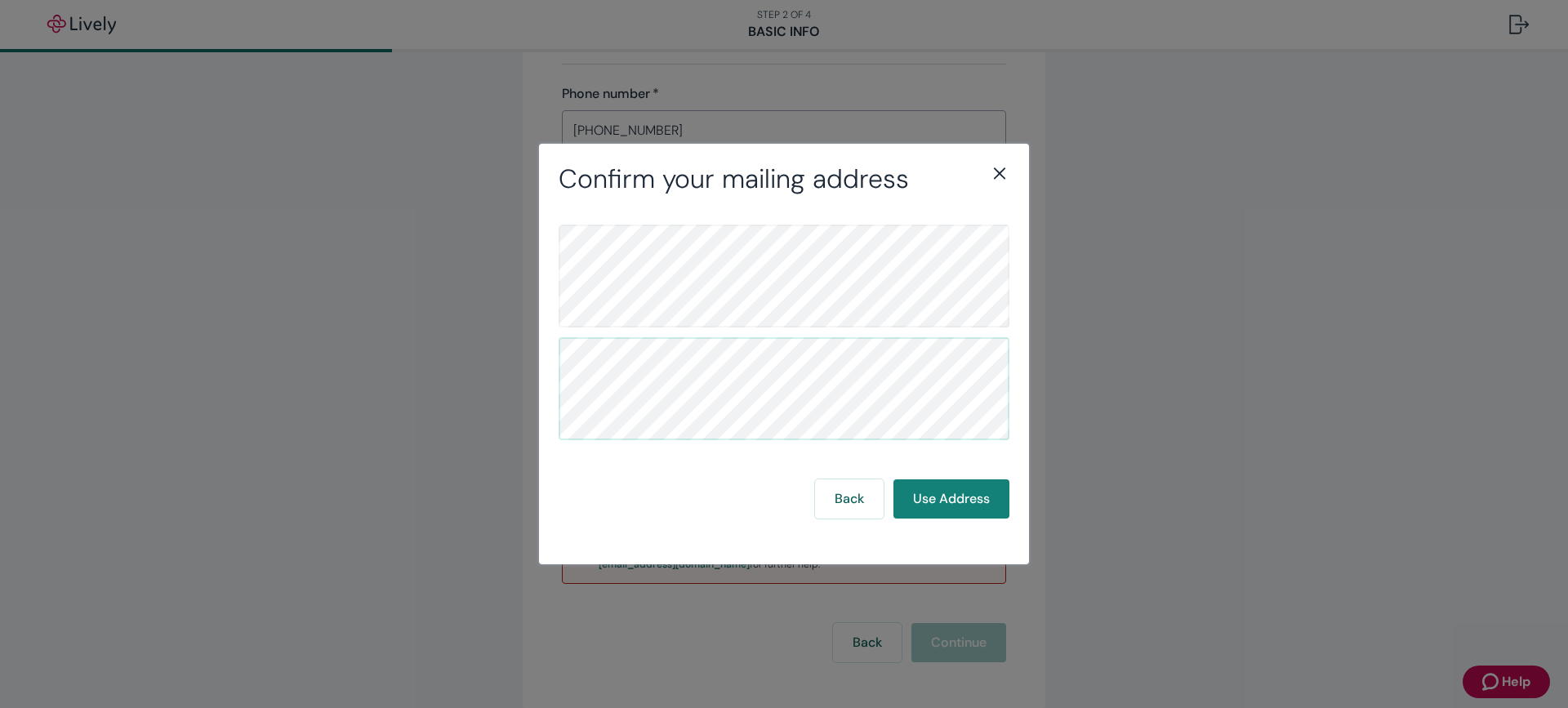
click at [1005, 171] on icon "close" at bounding box center [1000, 173] width 20 height 20
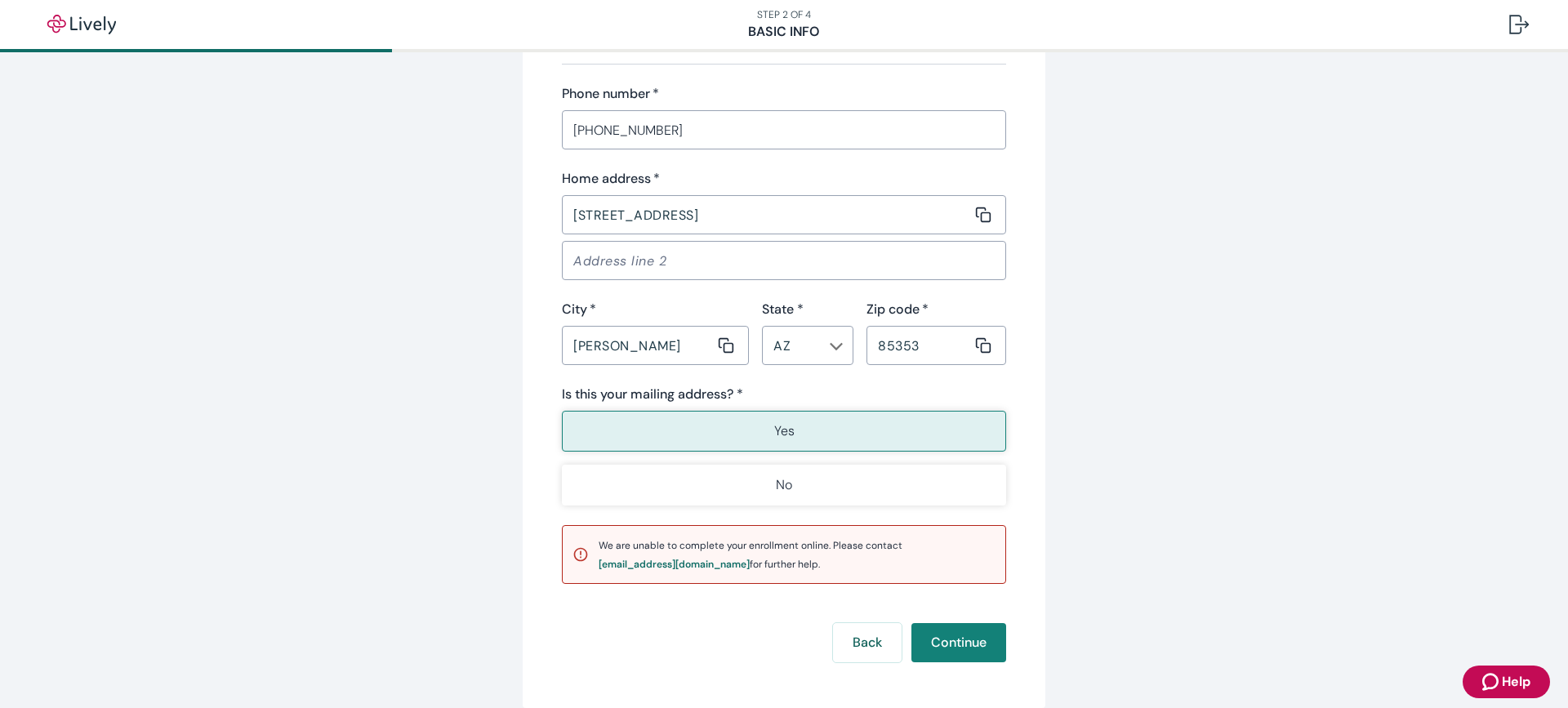
click at [869, 418] on button "Yes" at bounding box center [783, 430] width 444 height 40
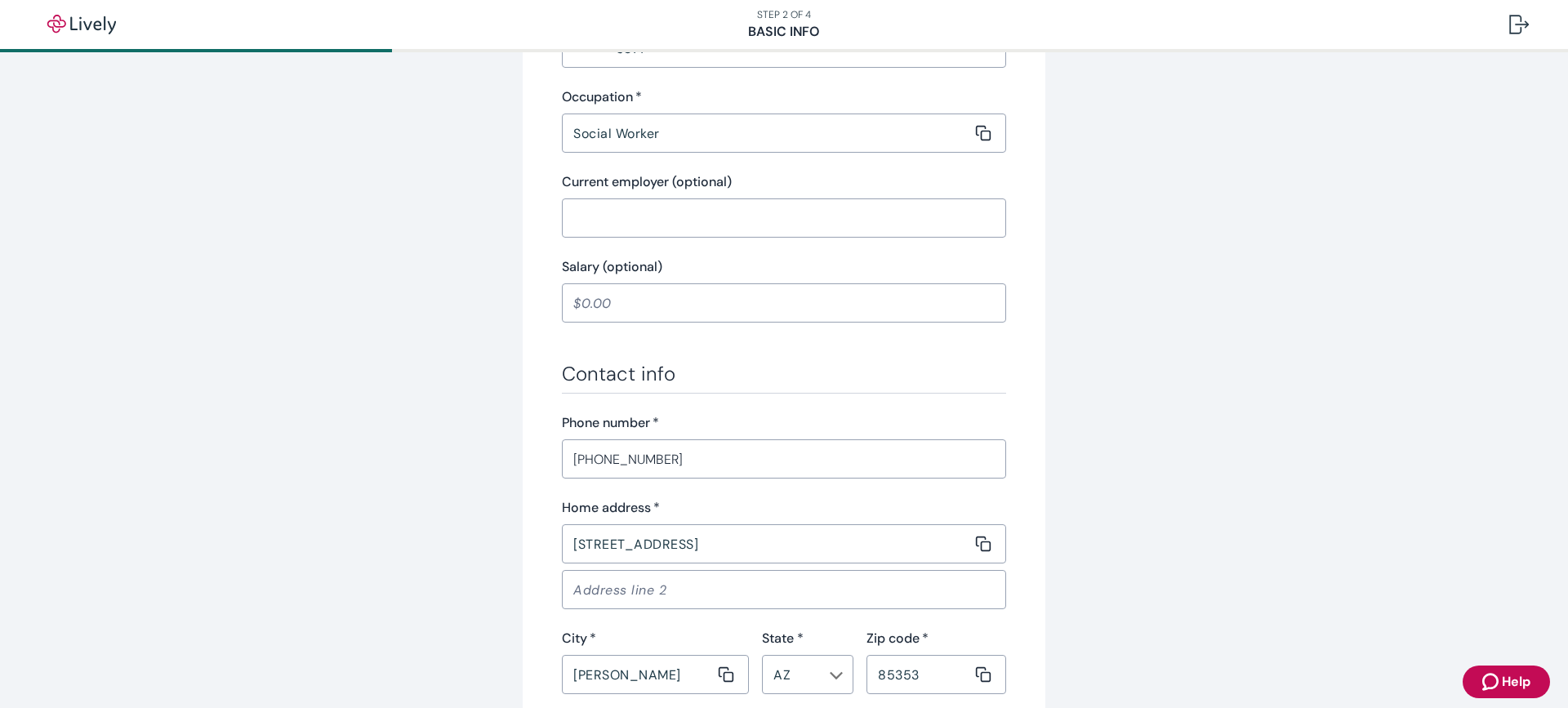
scroll to position [1061, 0]
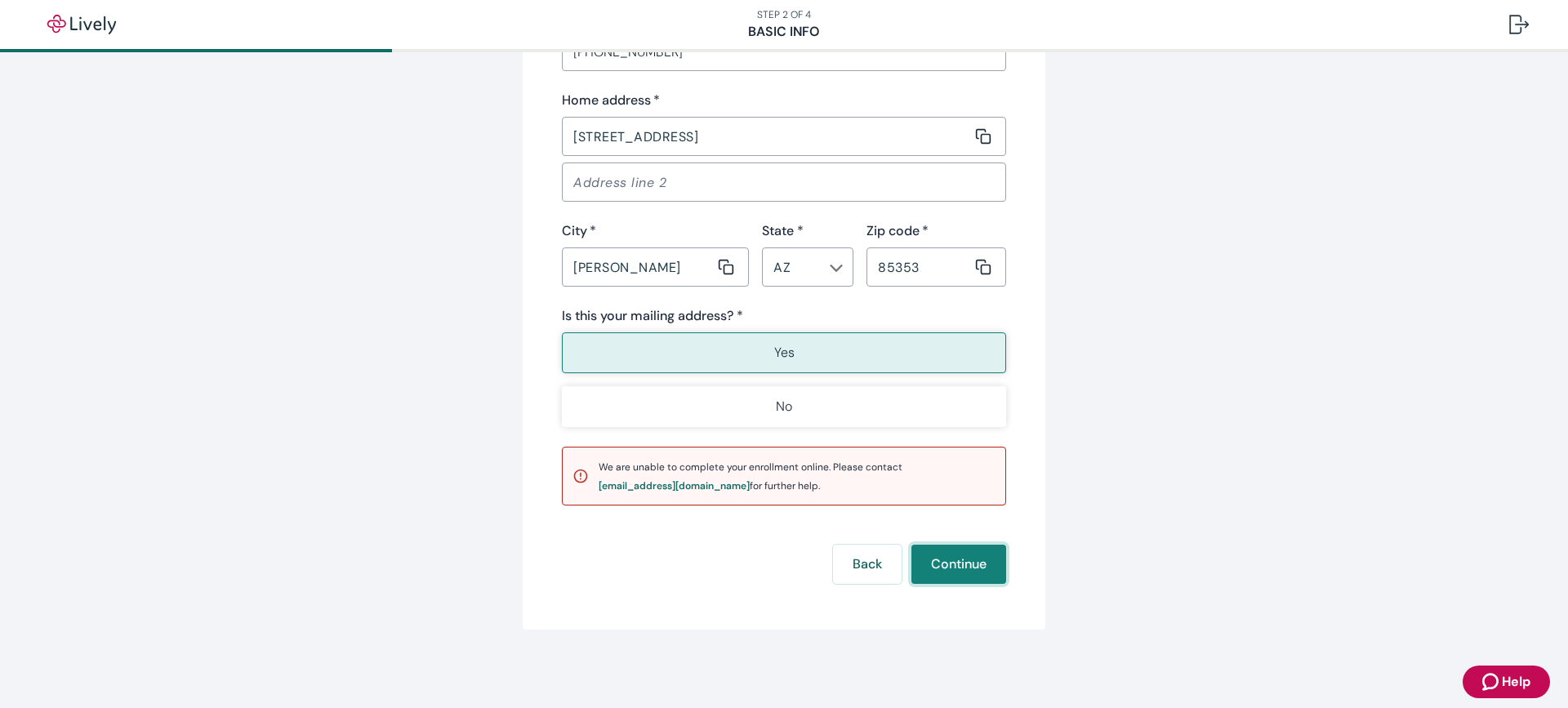
click at [946, 565] on button "Continue" at bounding box center [958, 564] width 95 height 39
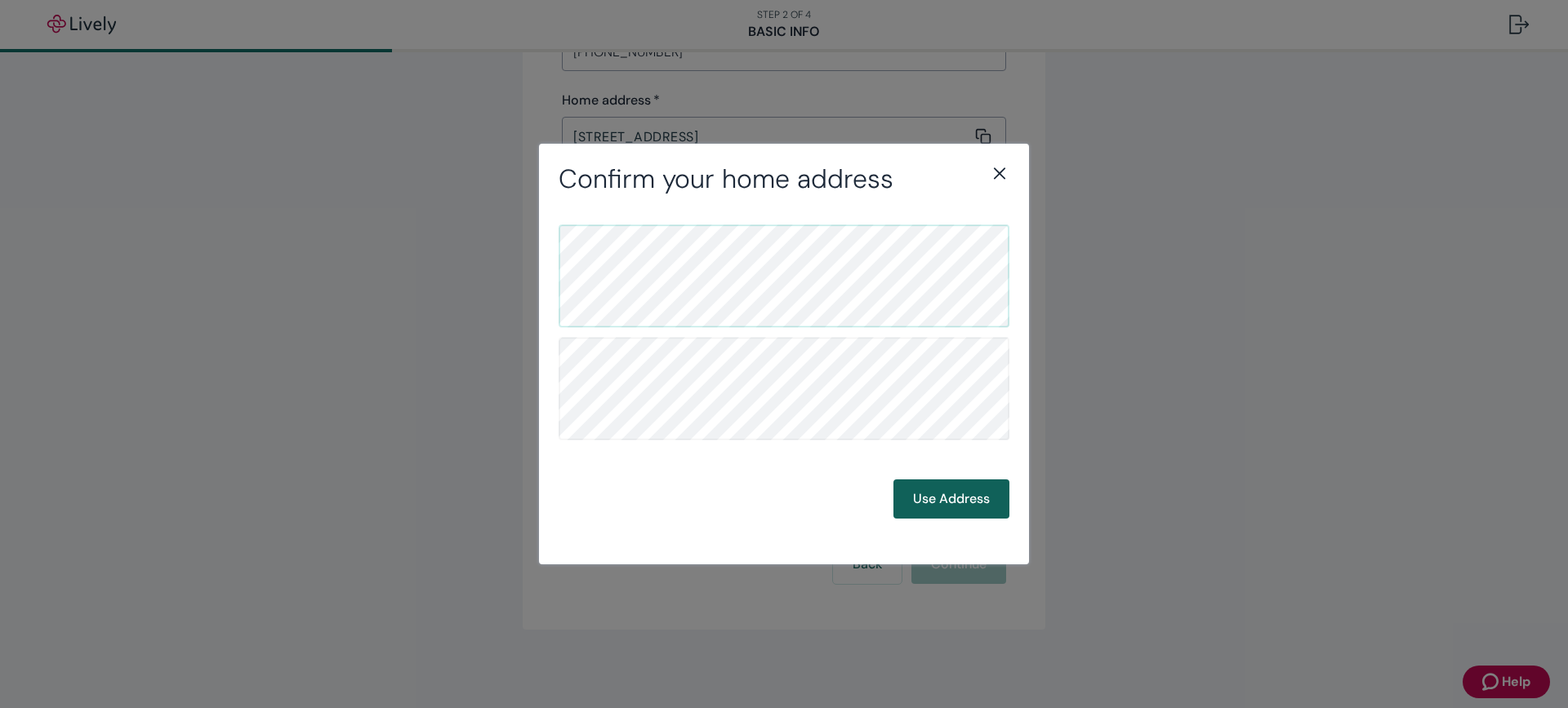
click at [936, 499] on button "Use Address" at bounding box center [951, 499] width 116 height 39
click at [939, 496] on button "Use Address" at bounding box center [951, 499] width 116 height 39
click at [944, 492] on button "Use Address" at bounding box center [951, 499] width 116 height 39
click at [852, 490] on button "Back" at bounding box center [849, 499] width 69 height 39
click at [984, 504] on button "Use Address" at bounding box center [951, 499] width 116 height 39
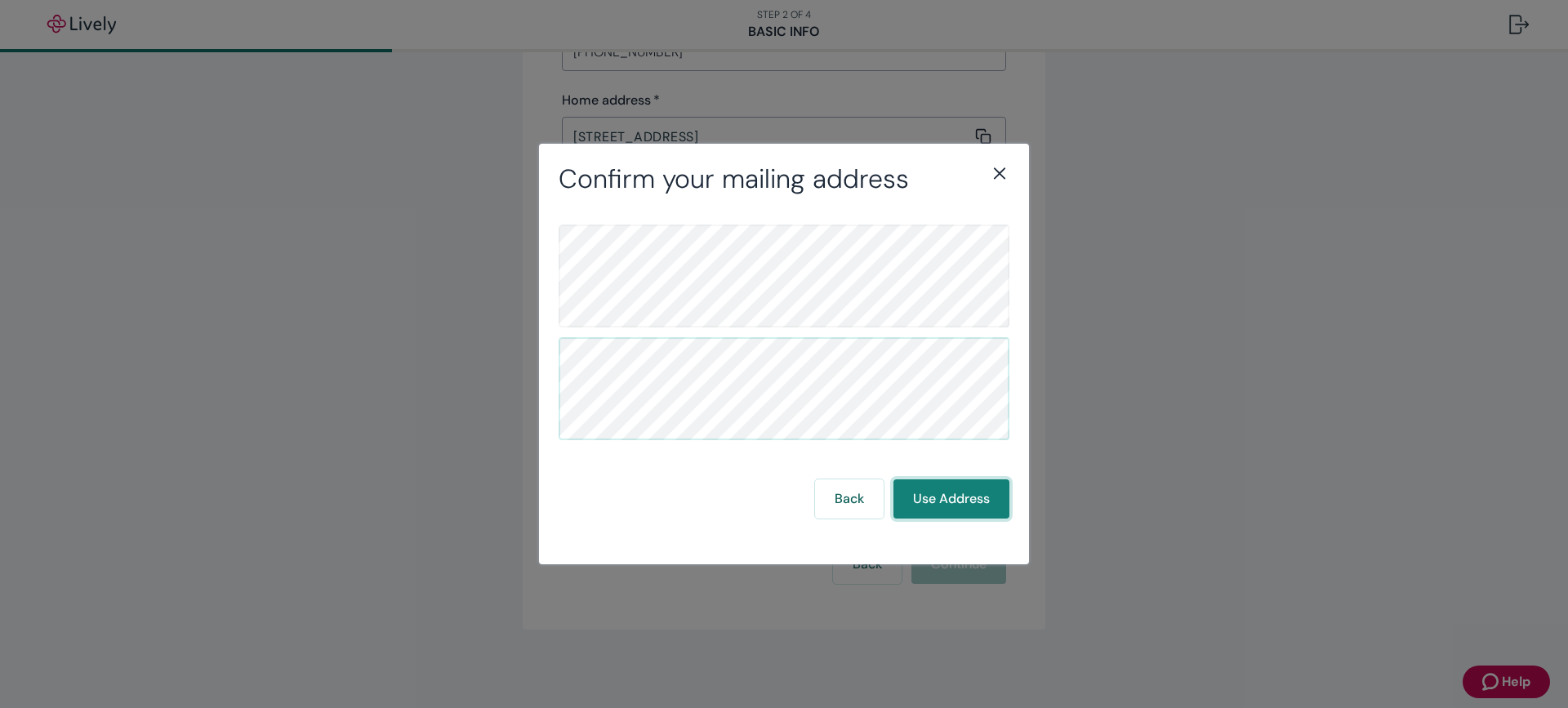
click at [973, 489] on button "Use Address" at bounding box center [951, 499] width 116 height 39
click at [960, 480] on button "Use Address" at bounding box center [951, 499] width 116 height 39
click at [962, 499] on button "Use Address" at bounding box center [951, 499] width 116 height 39
click at [996, 175] on icon "close" at bounding box center [1000, 173] width 20 height 20
